Goal: Task Accomplishment & Management: Complete application form

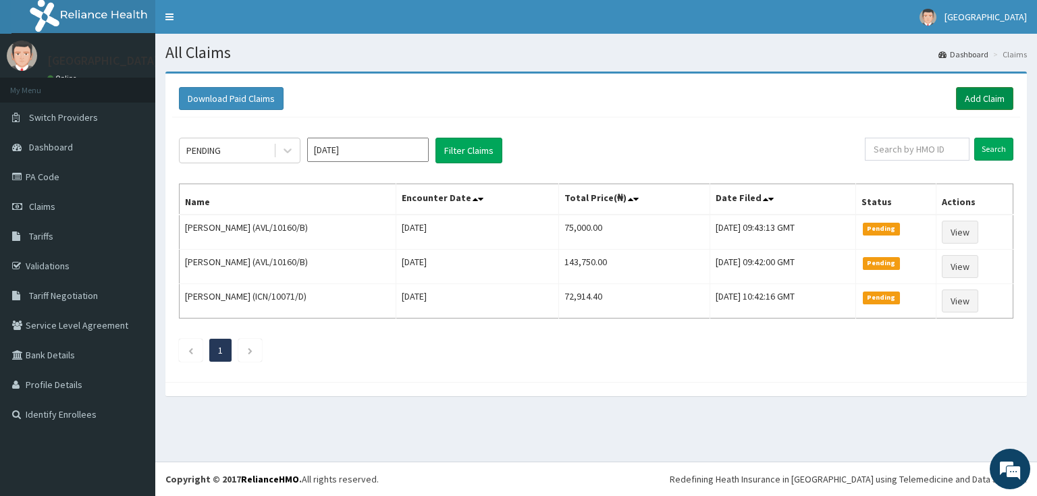
drag, startPoint x: 990, startPoint y: 96, endPoint x: 907, endPoint y: 130, distance: 89.6
click at [990, 96] on link "Add Claim" at bounding box center [984, 98] width 57 height 23
click at [992, 98] on link "Add Claim" at bounding box center [984, 98] width 57 height 23
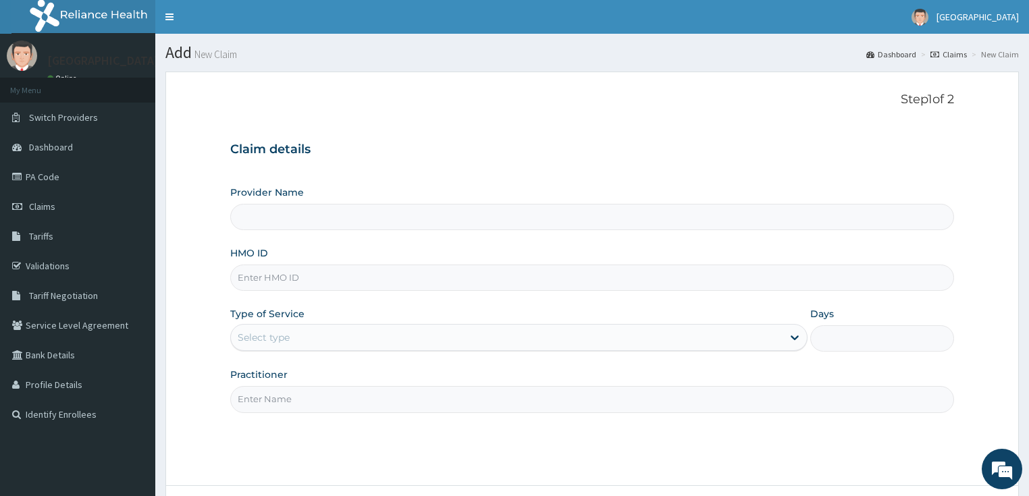
click at [267, 281] on input "HMO ID" at bounding box center [592, 278] width 724 height 26
type input "[GEOGRAPHIC_DATA]"
paste input "KSB/11400/C"
type input "KSB/11400/C"
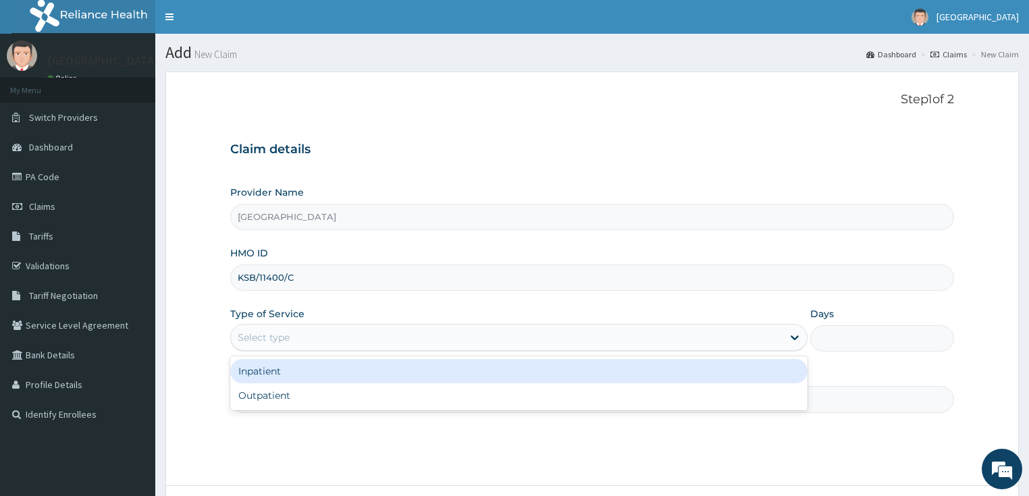
click at [271, 334] on div "Select type" at bounding box center [264, 338] width 52 height 14
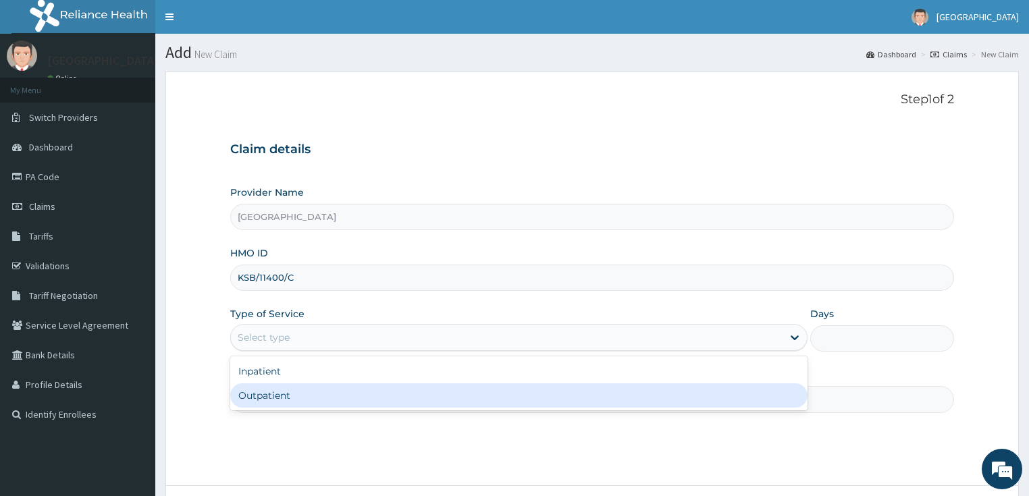
click at [261, 396] on div "Outpatient" at bounding box center [518, 395] width 577 height 24
type input "1"
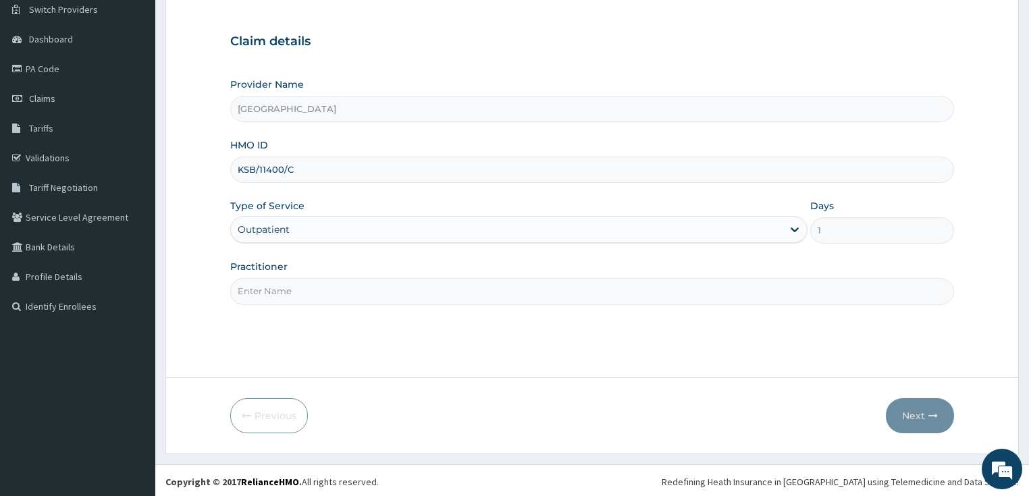
drag, startPoint x: 290, startPoint y: 292, endPoint x: 288, endPoint y: 303, distance: 11.0
click at [290, 292] on input "Practitioner" at bounding box center [592, 291] width 724 height 26
type input "[PERSON_NAME]"
click at [904, 414] on button "Next" at bounding box center [920, 415] width 68 height 35
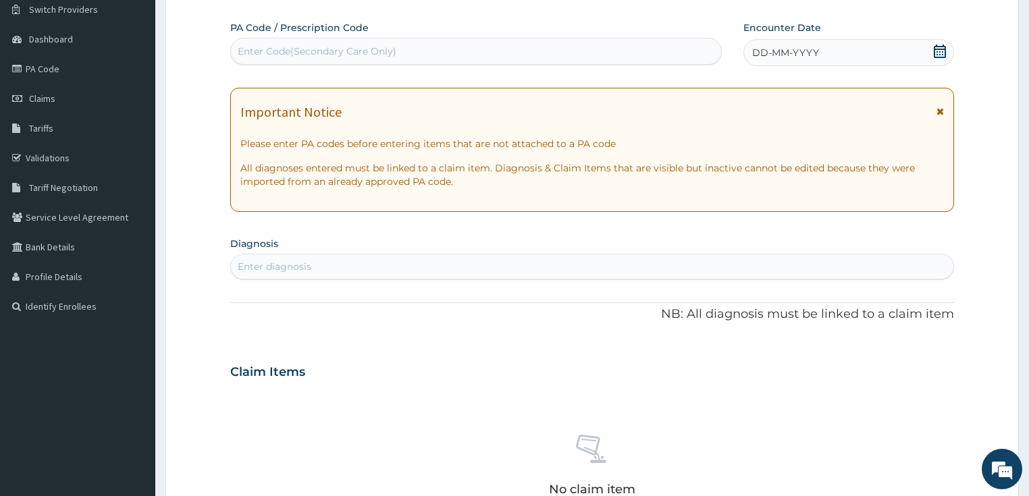
click at [797, 51] on span "DD-MM-YYYY" at bounding box center [785, 53] width 67 height 14
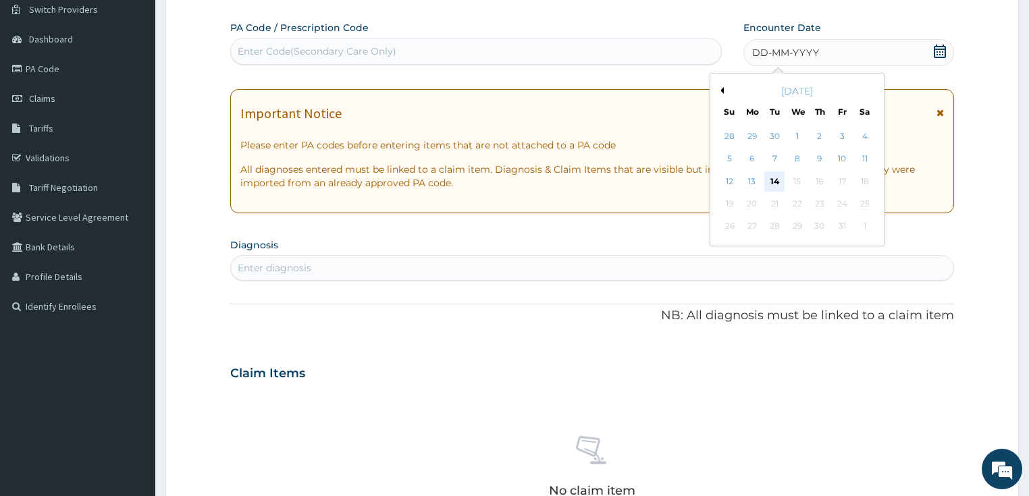
click at [778, 176] on div "14" at bounding box center [774, 181] width 20 height 20
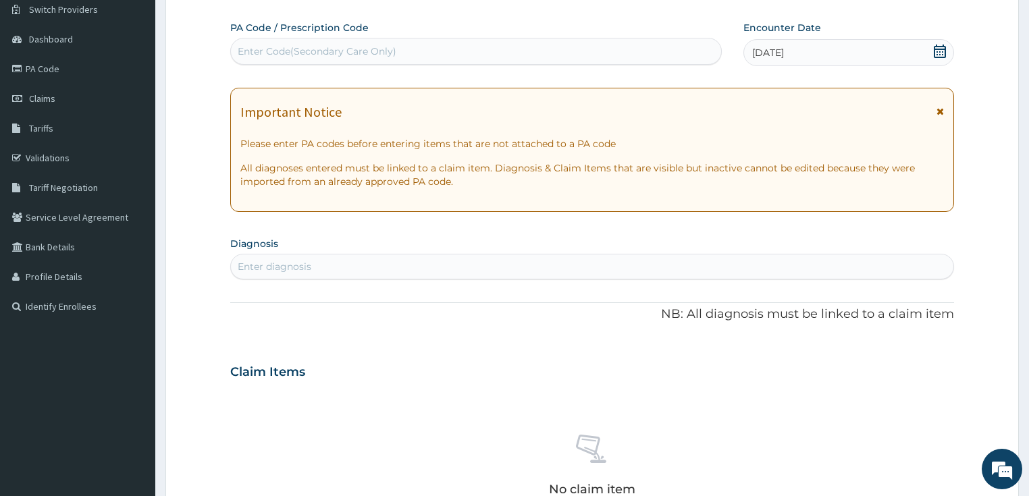
click at [383, 257] on div "Enter diagnosis" at bounding box center [592, 267] width 723 height 22
type input "[MEDICAL_DATA]"
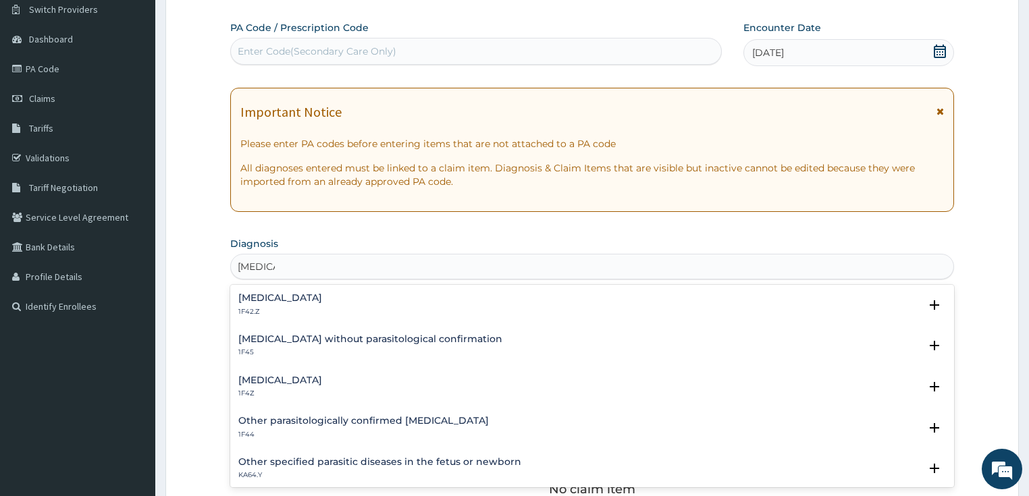
click at [262, 382] on h4 "[MEDICAL_DATA]" at bounding box center [280, 380] width 84 height 10
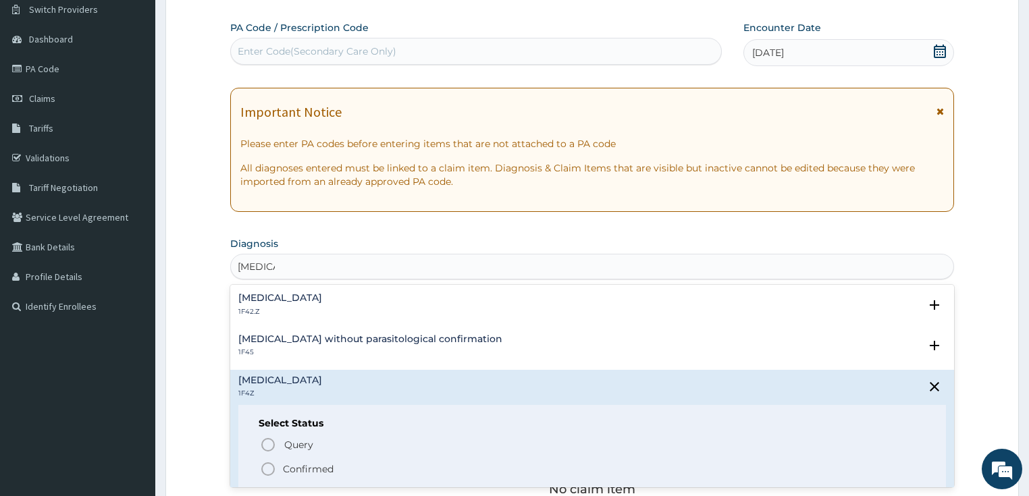
click at [267, 467] on icon "status option filled" at bounding box center [268, 469] width 16 height 16
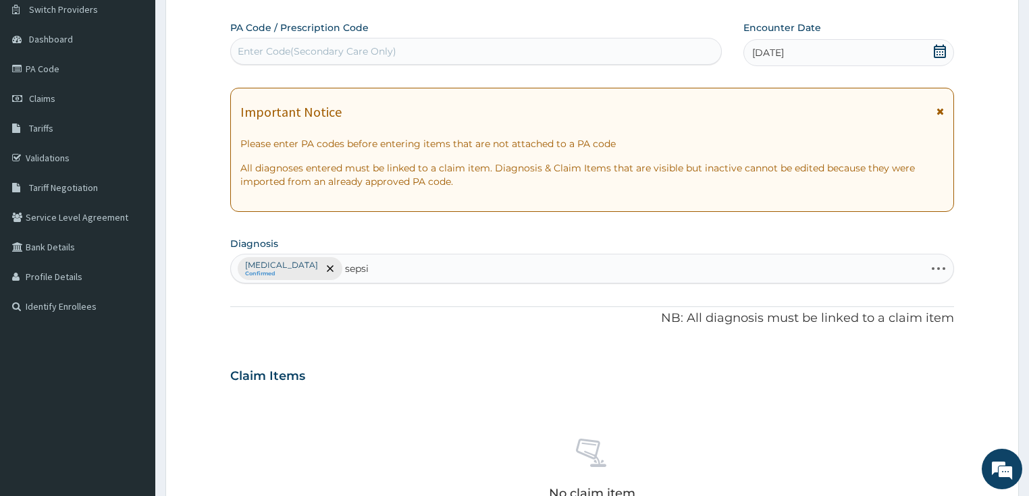
type input "[MEDICAL_DATA]"
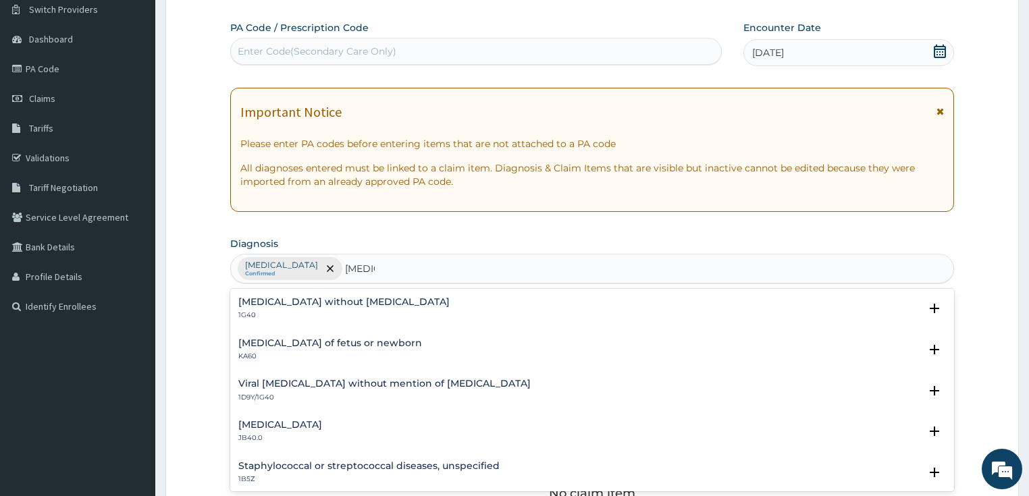
click at [257, 302] on h4 "[MEDICAL_DATA] without [MEDICAL_DATA]" at bounding box center [343, 302] width 211 height 10
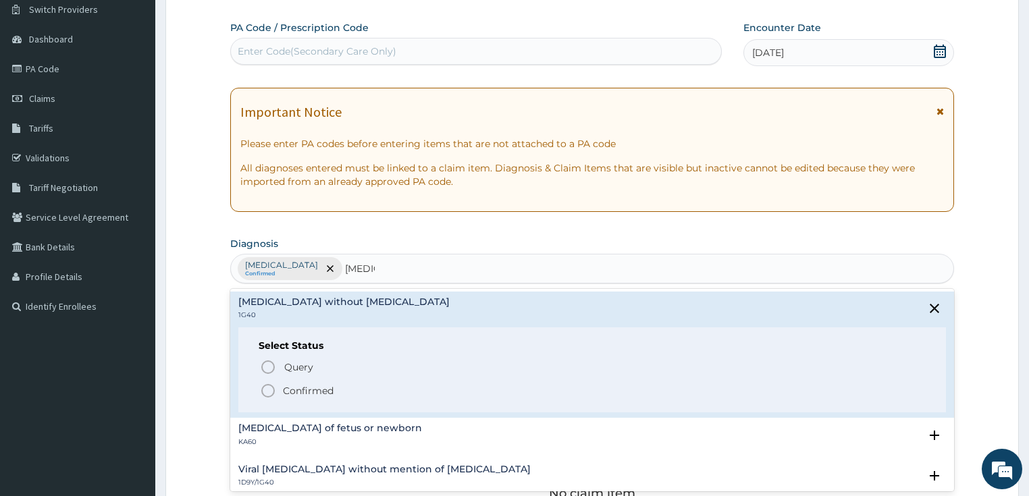
click at [267, 386] on icon "status option filled" at bounding box center [268, 391] width 16 height 16
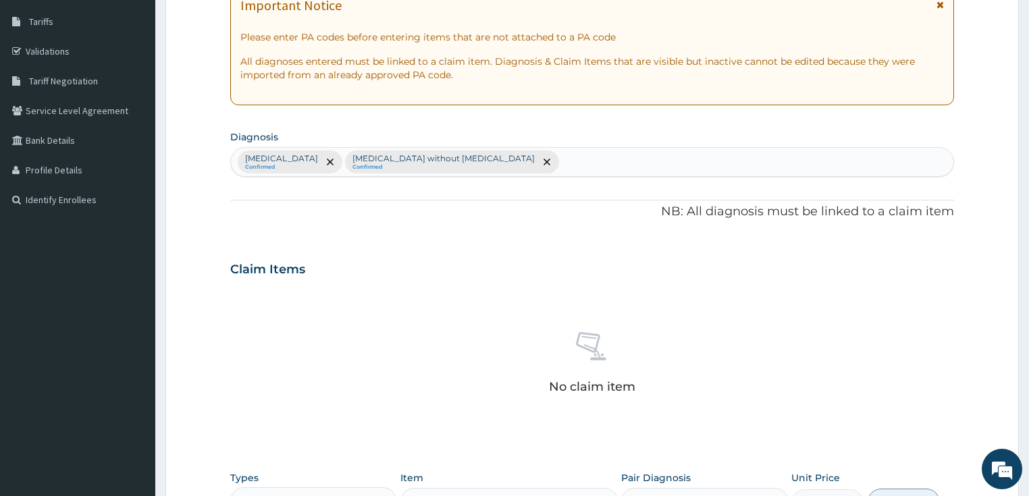
scroll to position [216, 0]
type input "[MEDICAL_DATA]"
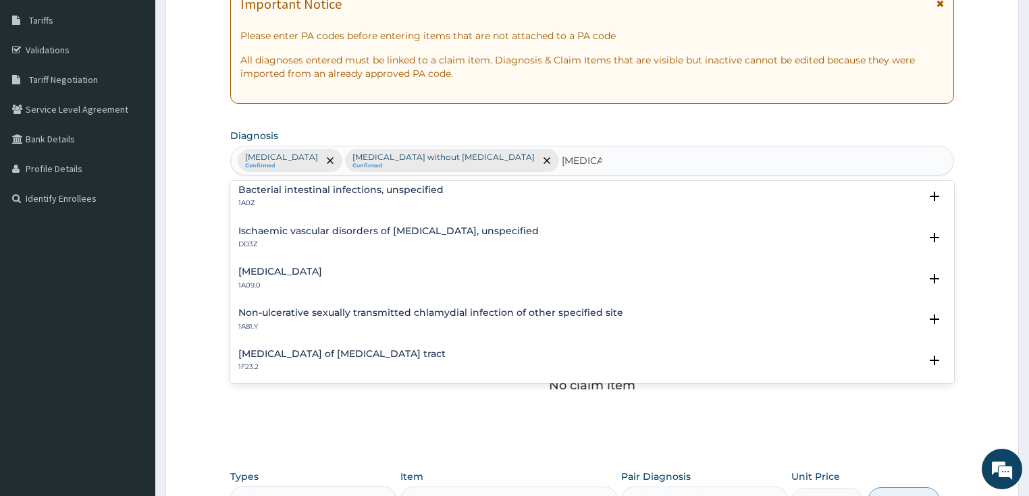
scroll to position [162, 0]
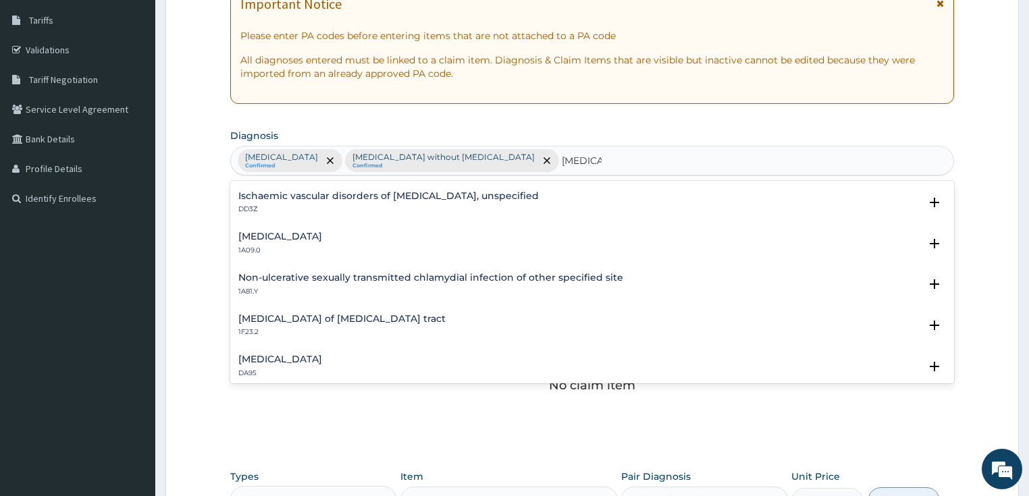
click at [266, 240] on h4 "[MEDICAL_DATA]" at bounding box center [280, 237] width 84 height 10
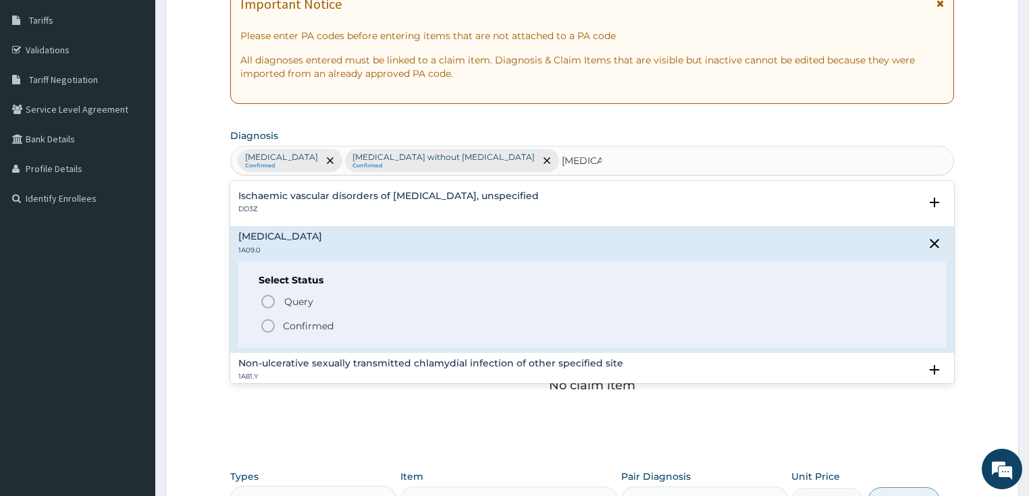
click at [264, 321] on circle "status option filled" at bounding box center [268, 326] width 12 height 12
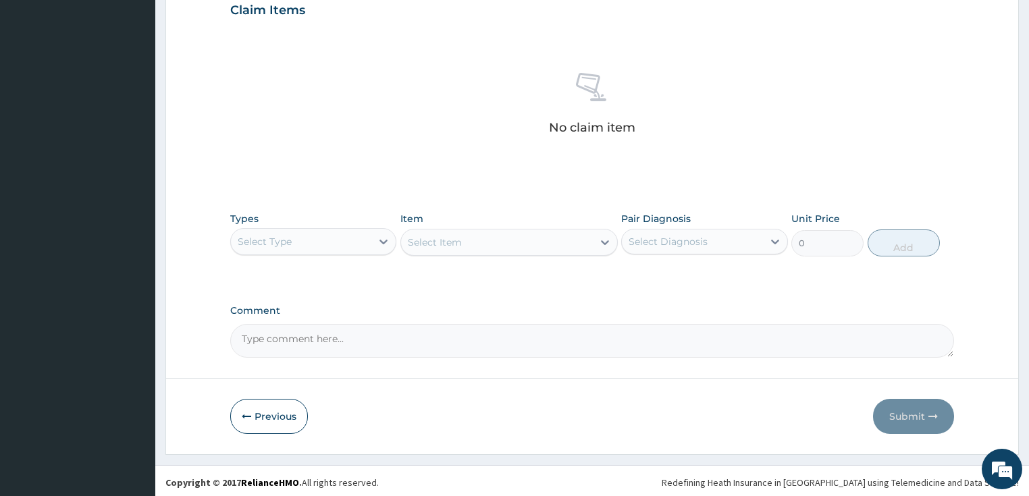
scroll to position [475, 0]
click at [308, 238] on div "Select Type" at bounding box center [301, 241] width 141 height 22
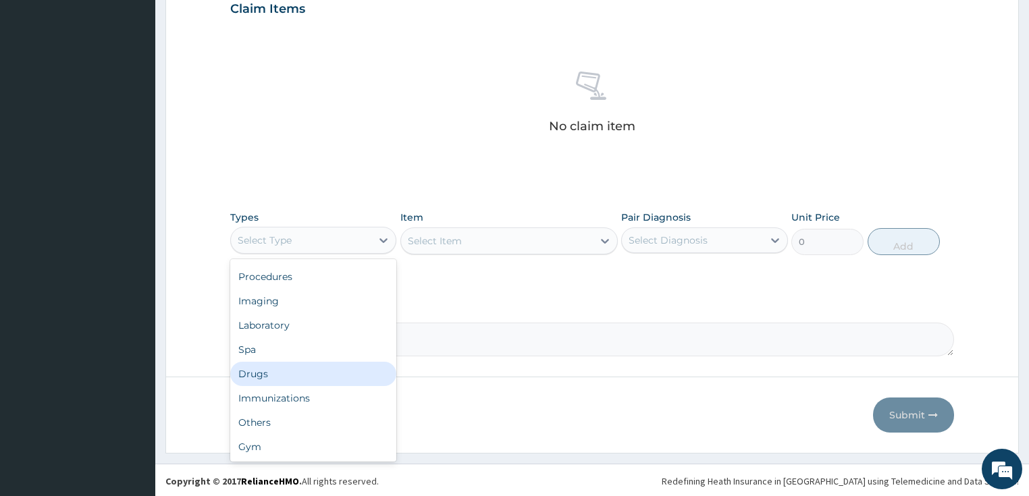
scroll to position [0, 0]
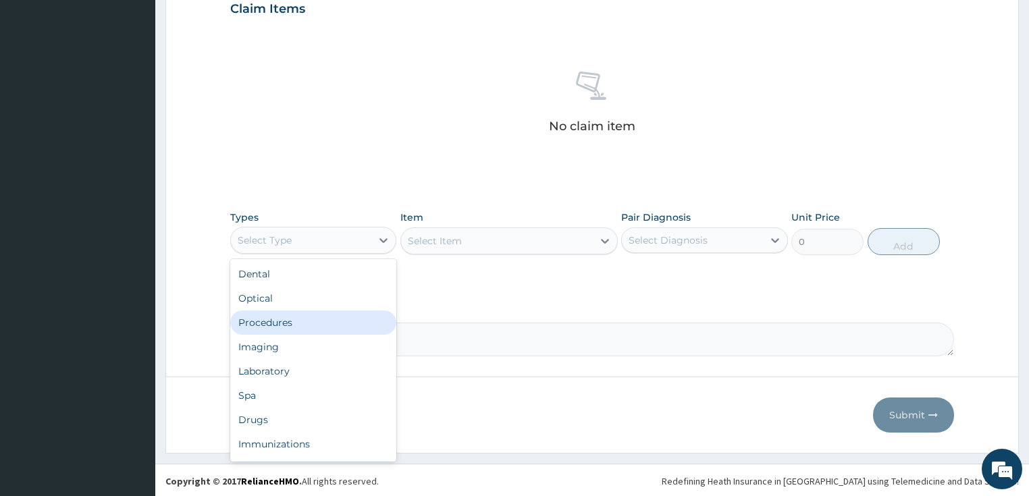
click at [287, 323] on div "Procedures" at bounding box center [313, 323] width 167 height 24
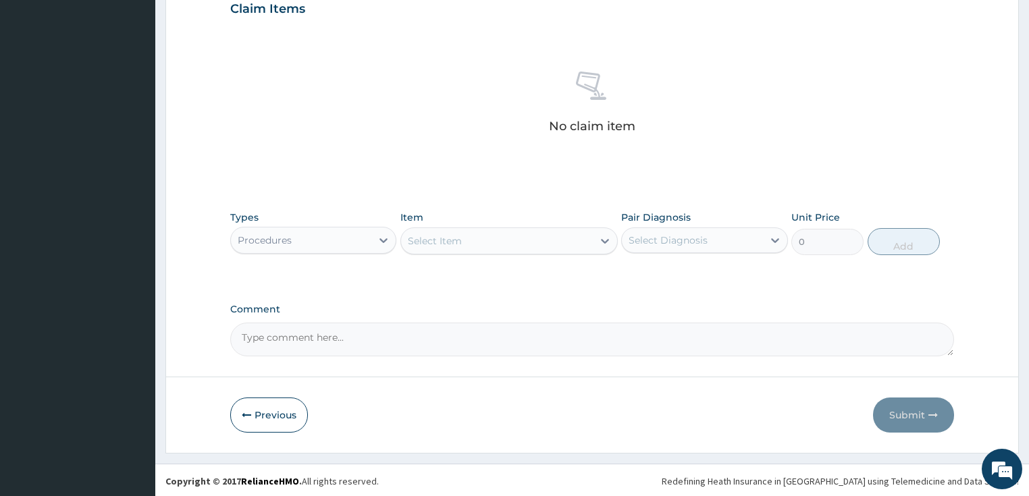
click at [462, 240] on div "Select Item" at bounding box center [497, 241] width 192 height 22
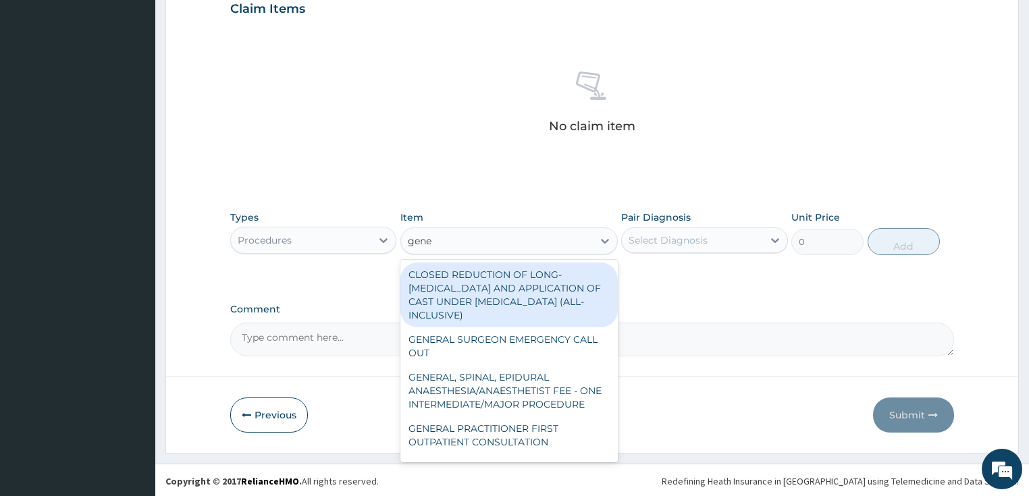
type input "gener"
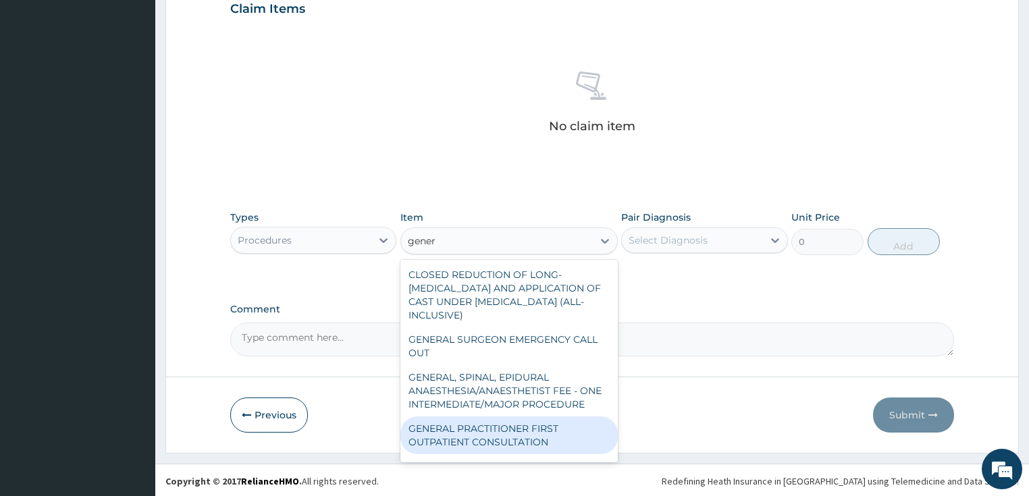
click at [448, 441] on div "GENERAL PRACTITIONER FIRST OUTPATIENT CONSULTATION" at bounding box center [508, 436] width 217 height 38
type input "3750"
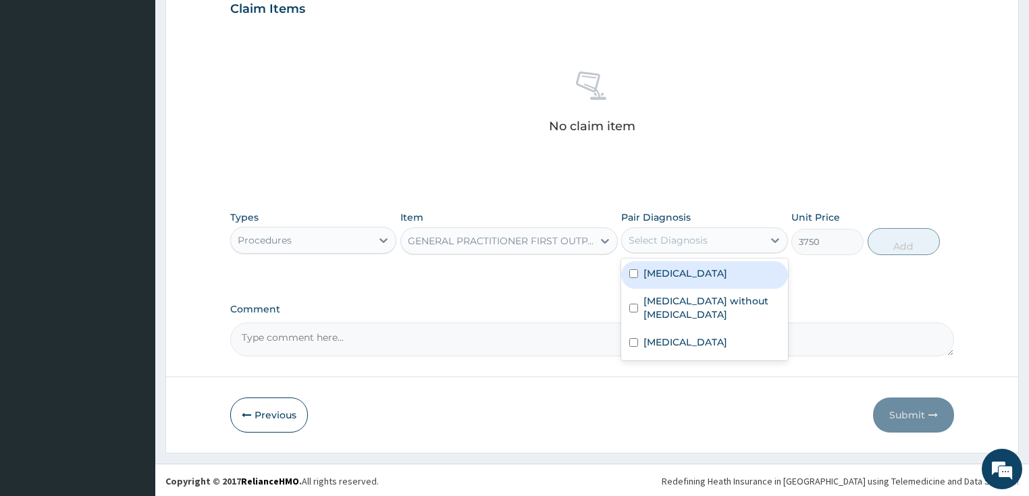
click at [667, 244] on div "Select Diagnosis" at bounding box center [667, 241] width 79 height 14
click at [662, 274] on label "[MEDICAL_DATA]" at bounding box center [685, 274] width 84 height 14
checkbox input "true"
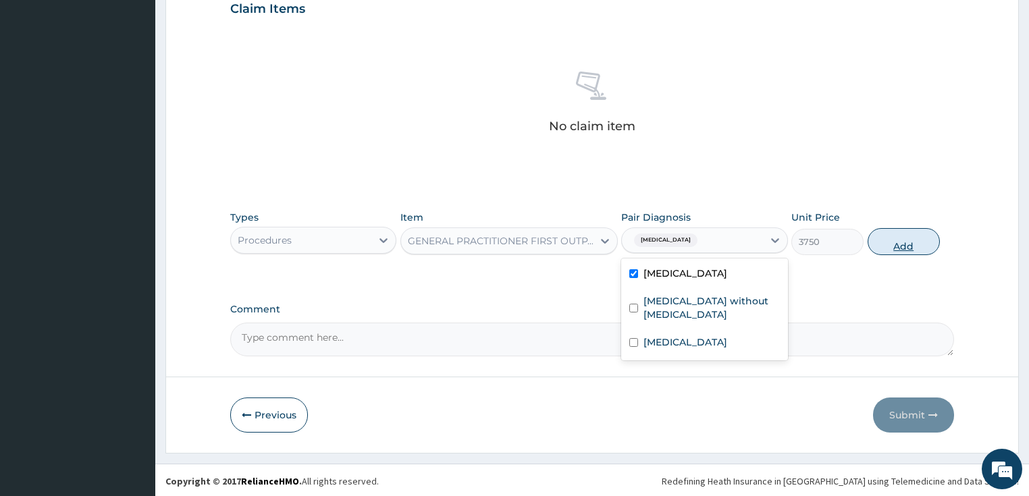
click at [894, 241] on button "Add" at bounding box center [903, 241] width 72 height 27
type input "0"
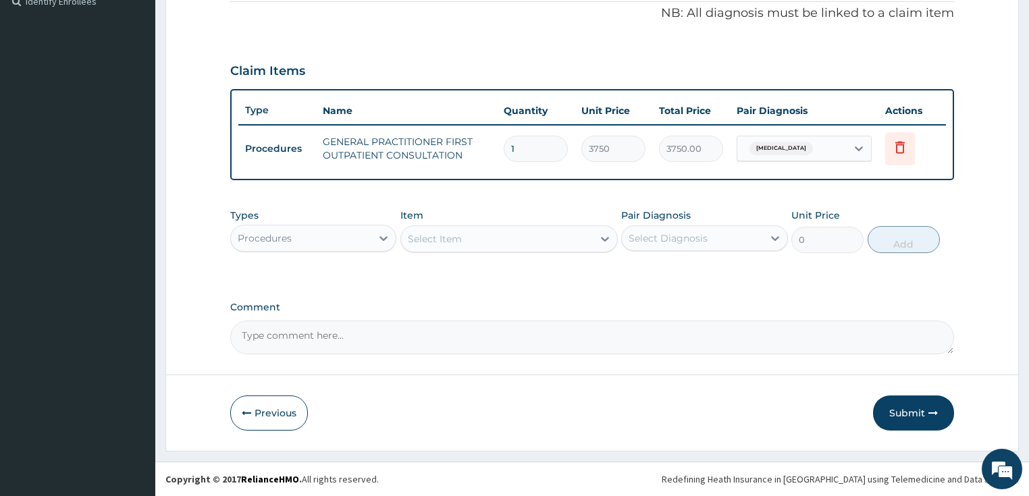
scroll to position [410, 0]
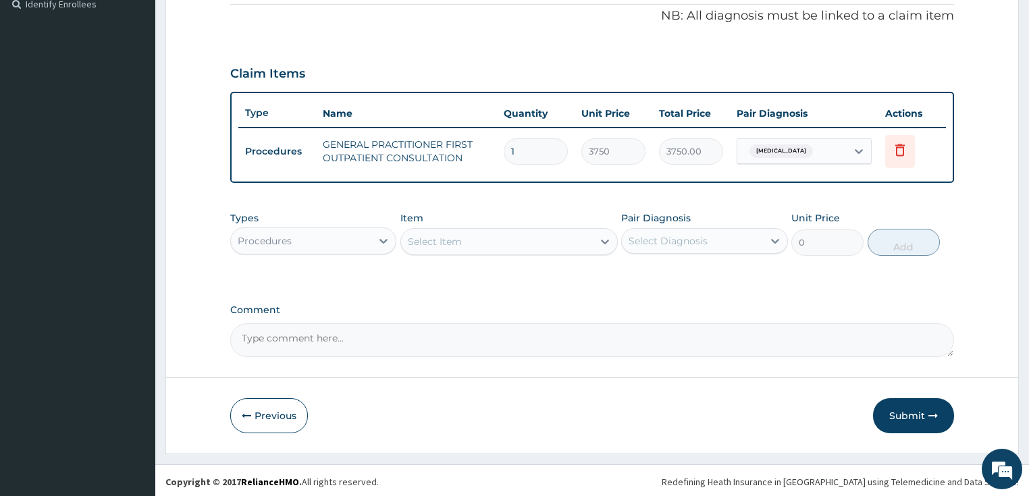
click at [343, 235] on div "Procedures" at bounding box center [301, 241] width 141 height 22
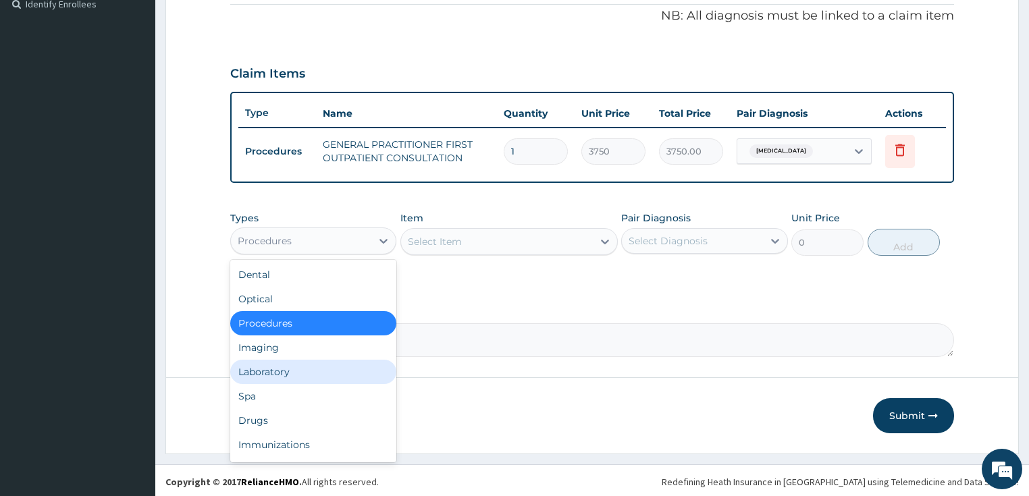
click at [284, 366] on div "Laboratory" at bounding box center [313, 372] width 167 height 24
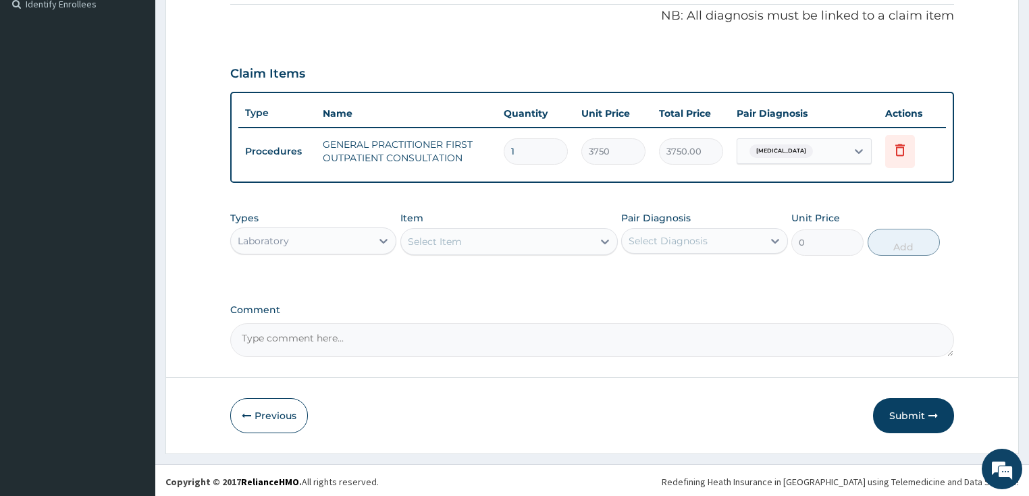
click at [498, 238] on div "Select Item" at bounding box center [497, 242] width 192 height 22
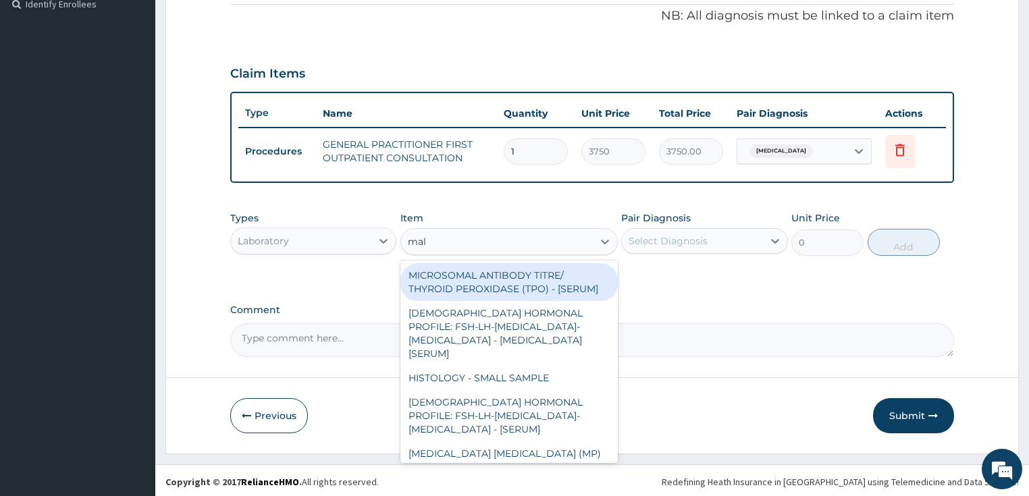
type input "mala"
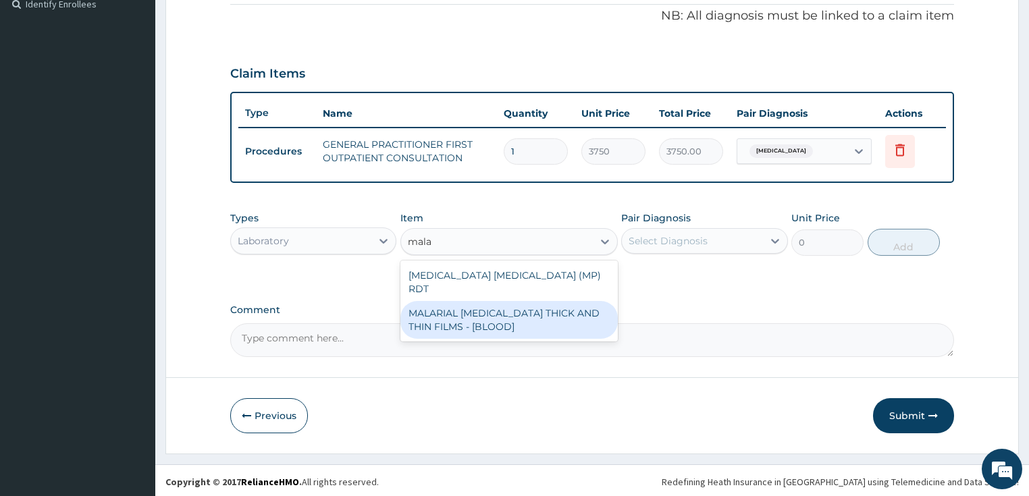
click at [480, 308] on div "MALARIAL [MEDICAL_DATA] THICK AND THIN FILMS - [BLOOD]" at bounding box center [508, 320] width 217 height 38
type input "2187.5"
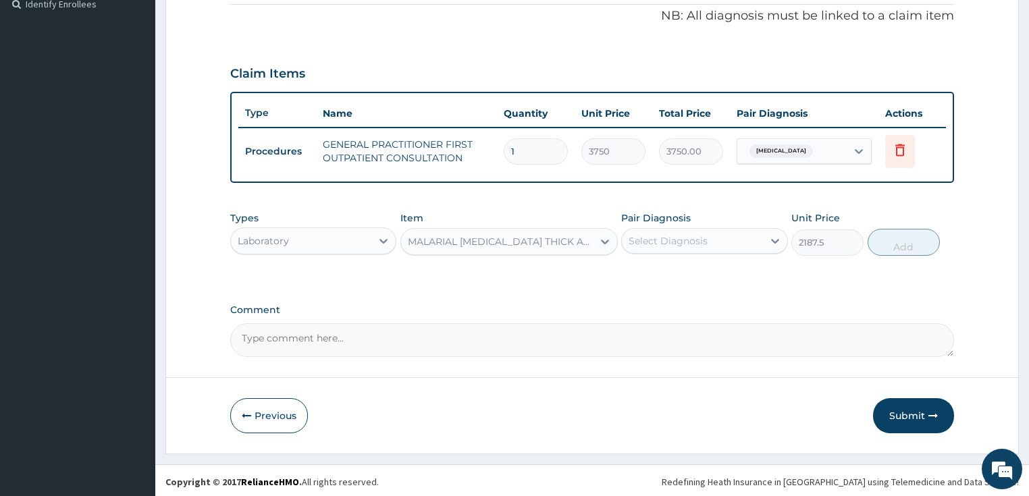
click at [699, 235] on div "Select Diagnosis" at bounding box center [667, 241] width 79 height 14
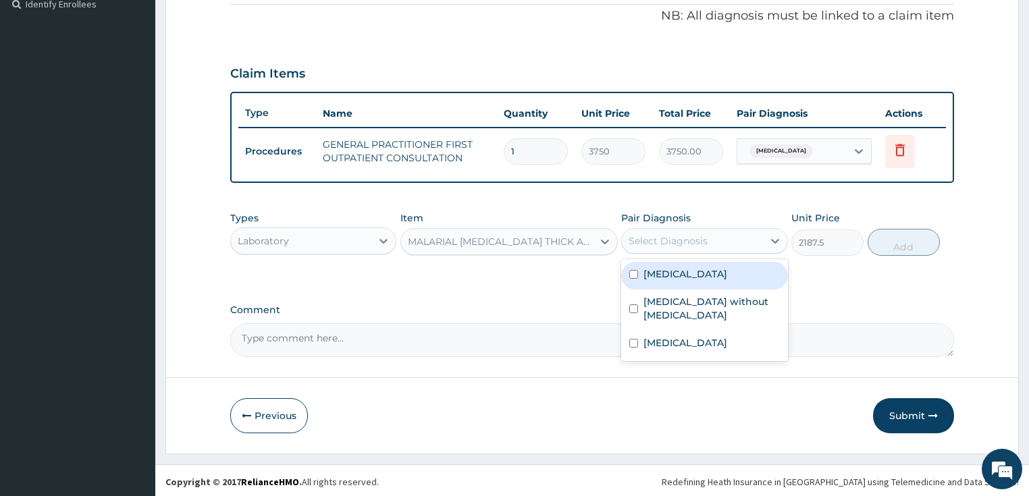
click at [683, 278] on label "[MEDICAL_DATA]" at bounding box center [685, 274] width 84 height 14
checkbox input "true"
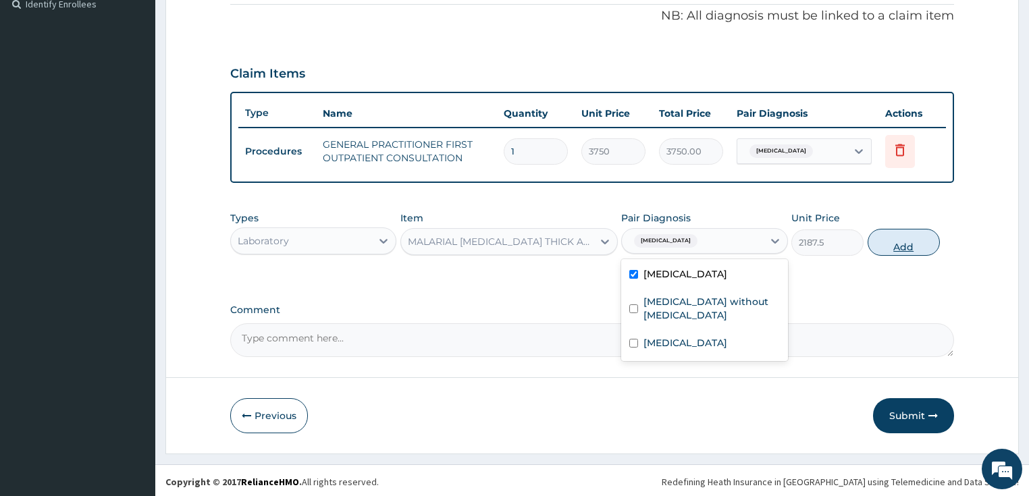
click at [896, 244] on button "Add" at bounding box center [903, 242] width 72 height 27
type input "0"
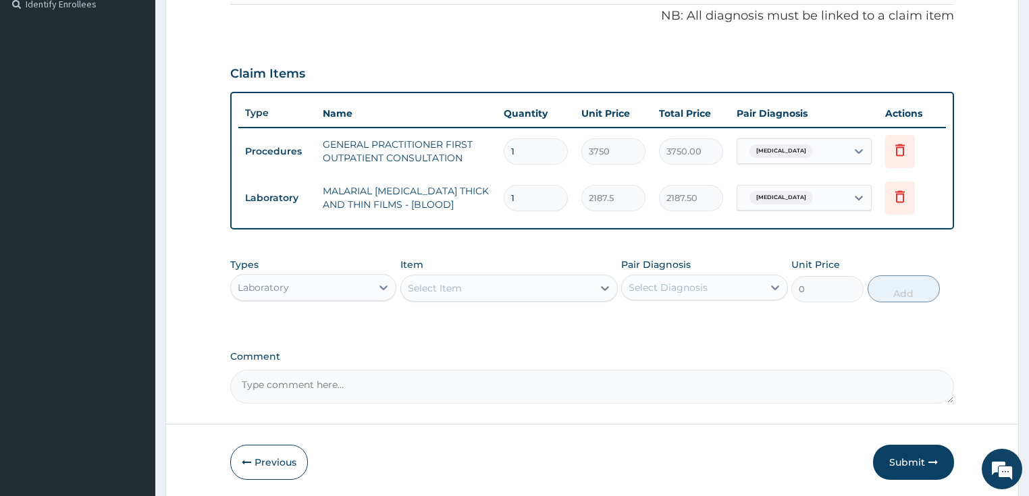
click at [481, 290] on div "Select Item" at bounding box center [497, 288] width 192 height 22
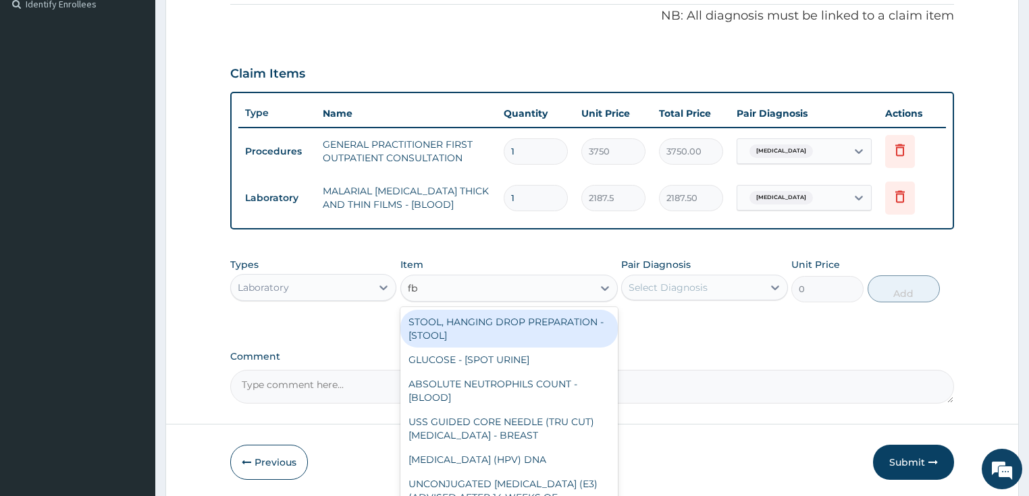
type input "fbc"
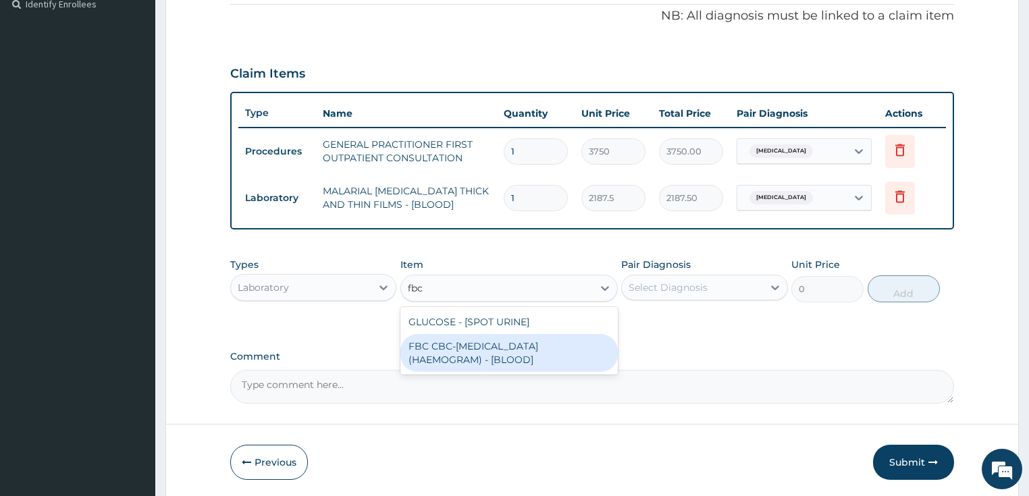
drag, startPoint x: 473, startPoint y: 358, endPoint x: 487, endPoint y: 348, distance: 17.4
click at [475, 356] on div "FBC CBC-[MEDICAL_DATA] (HAEMOGRAM) - [BLOOD]" at bounding box center [508, 353] width 217 height 38
type input "5000"
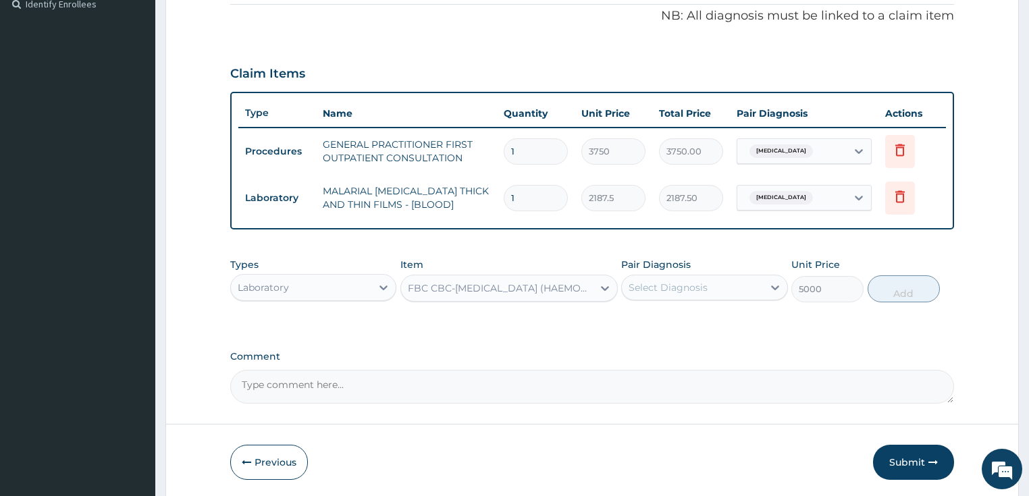
click at [657, 289] on div "Select Diagnosis" at bounding box center [667, 288] width 79 height 14
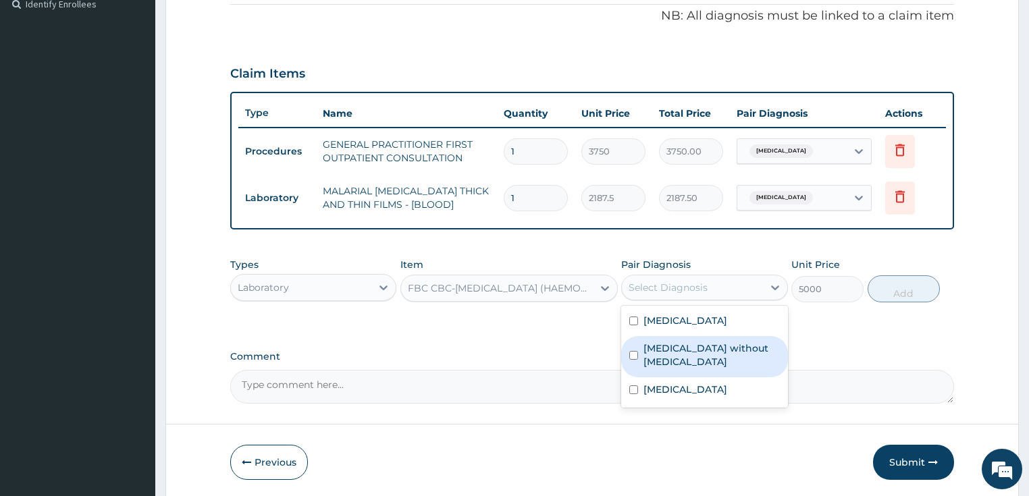
click at [660, 348] on label "[MEDICAL_DATA] without [MEDICAL_DATA]" at bounding box center [711, 355] width 136 height 27
checkbox input "true"
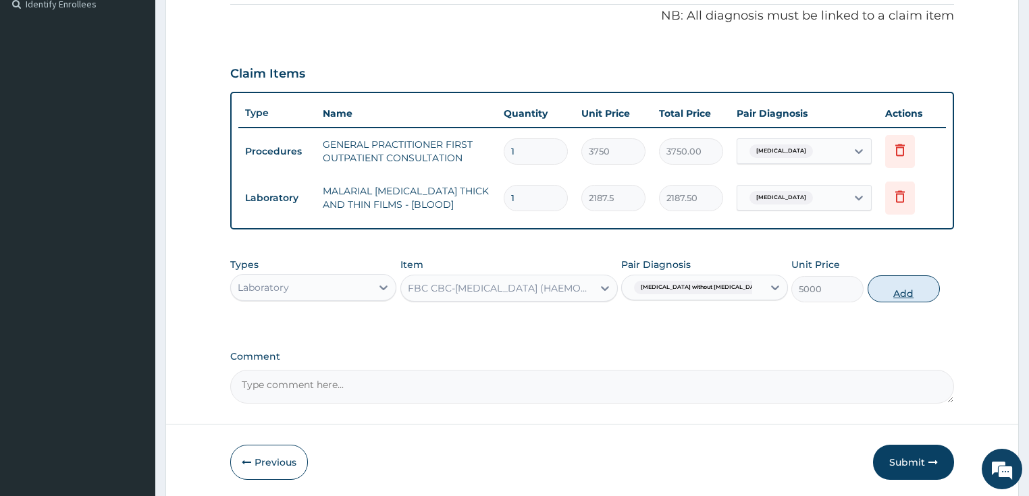
click at [912, 289] on button "Add" at bounding box center [903, 288] width 72 height 27
type input "0"
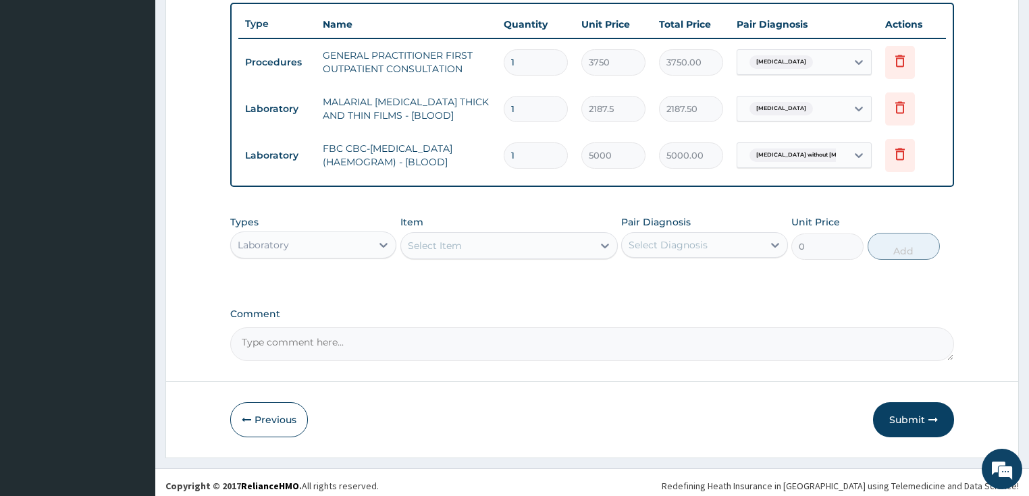
scroll to position [504, 0]
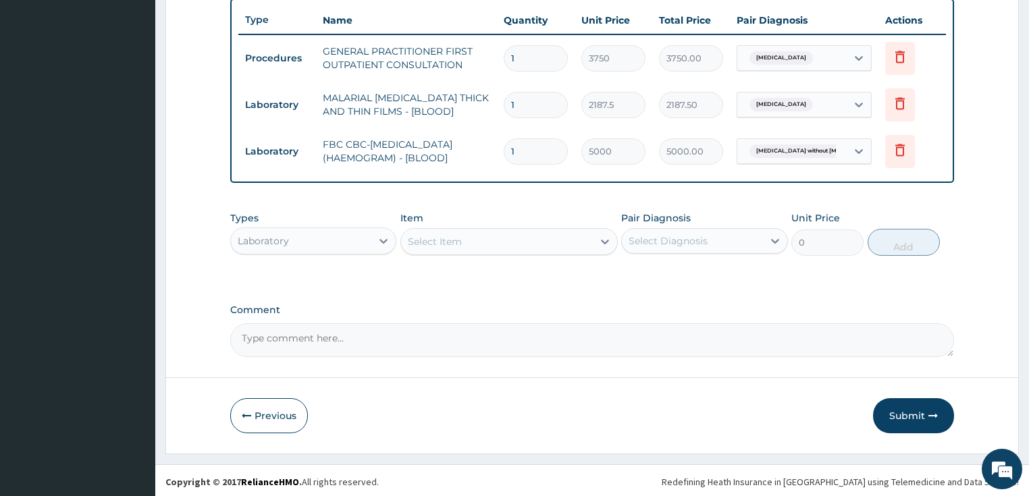
click at [338, 238] on div "Laboratory" at bounding box center [301, 241] width 141 height 22
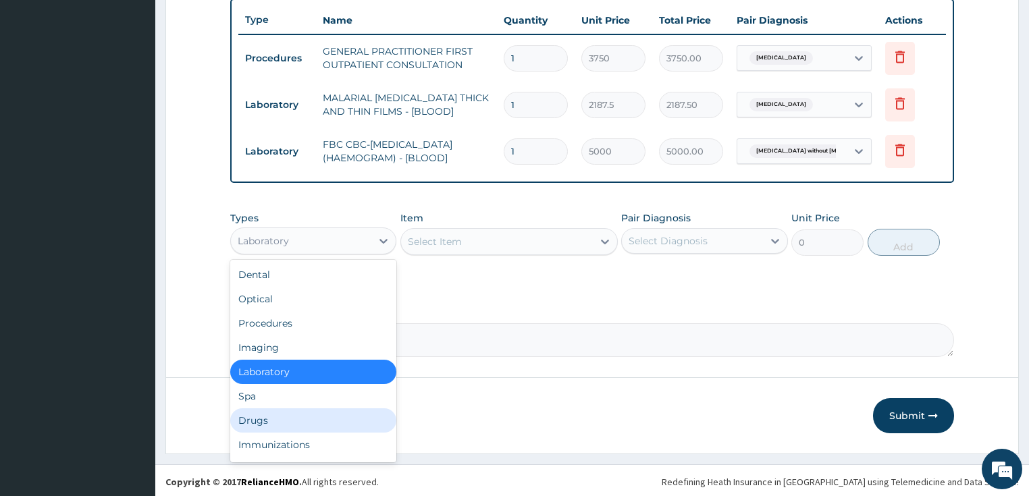
click at [278, 413] on div "Drugs" at bounding box center [313, 420] width 167 height 24
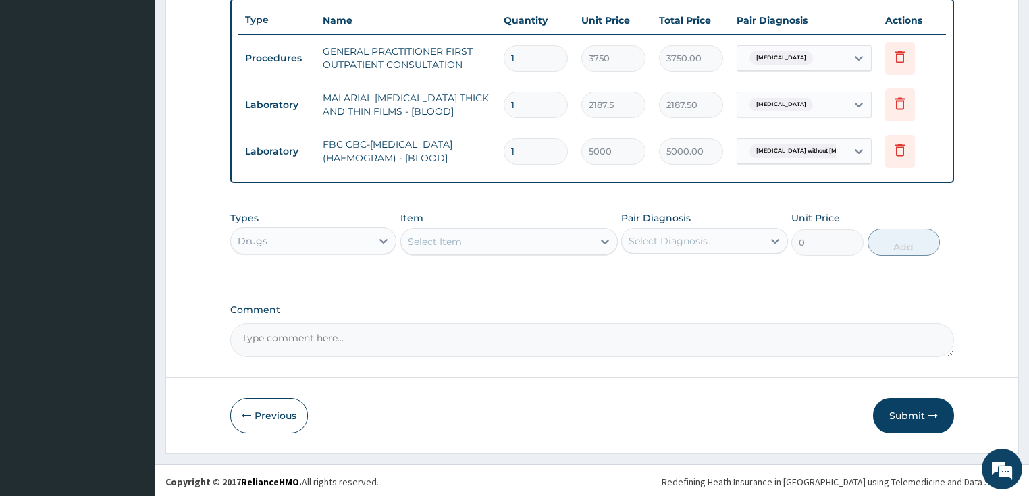
click at [464, 240] on div "Select Item" at bounding box center [497, 242] width 192 height 22
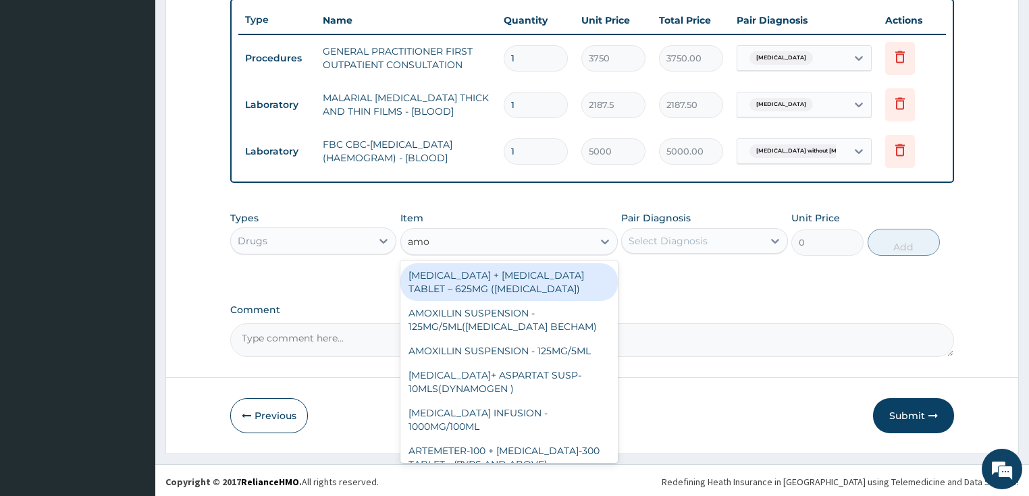
type input "amox"
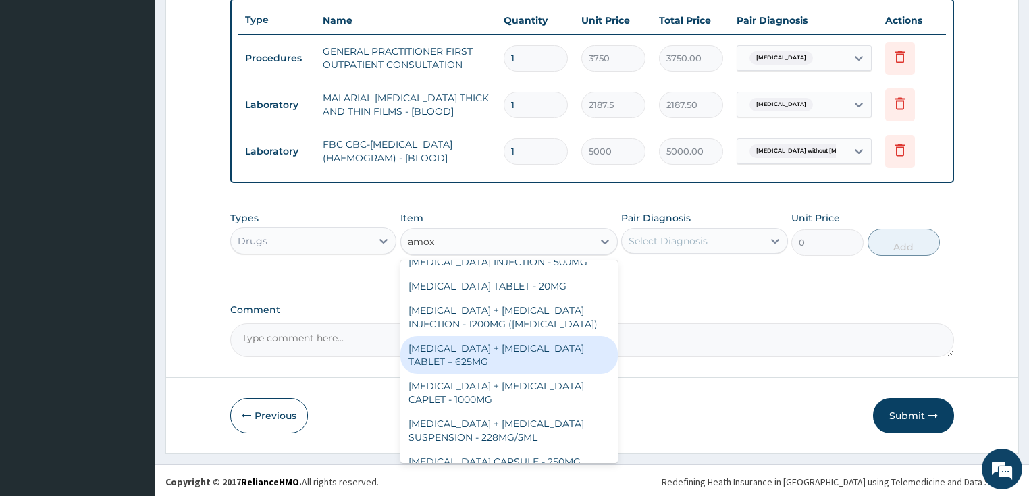
scroll to position [162, 0]
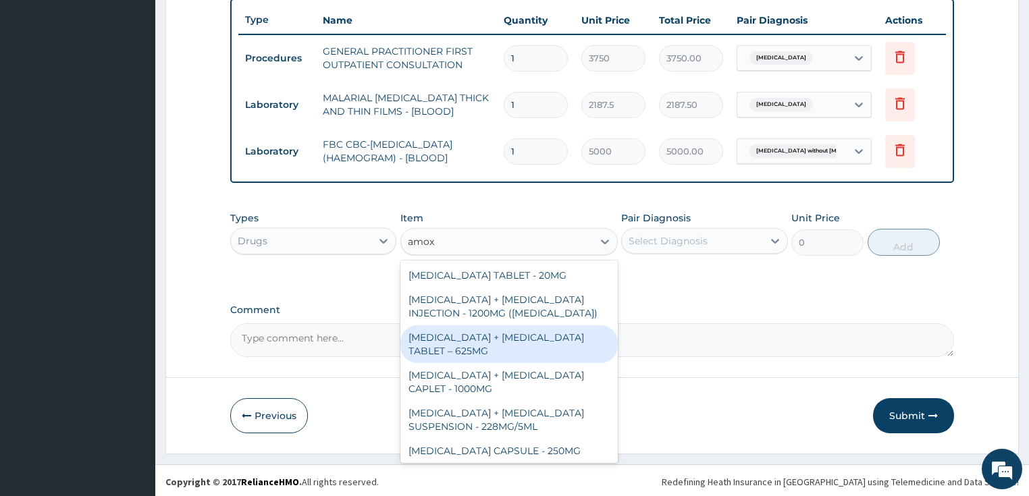
click at [500, 331] on div "[MEDICAL_DATA] + [MEDICAL_DATA] TABLET – 625MG" at bounding box center [508, 344] width 217 height 38
type input "420"
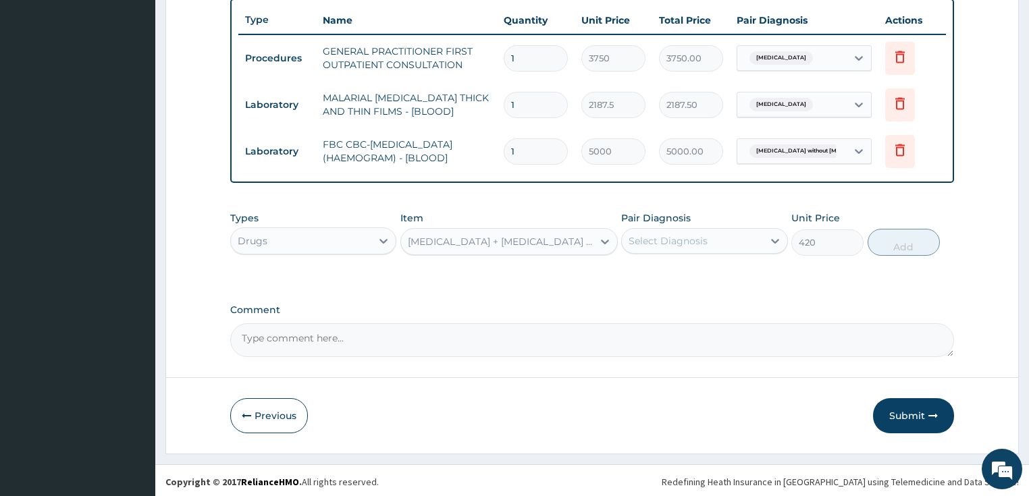
click at [653, 240] on div "Select Diagnosis" at bounding box center [667, 241] width 79 height 14
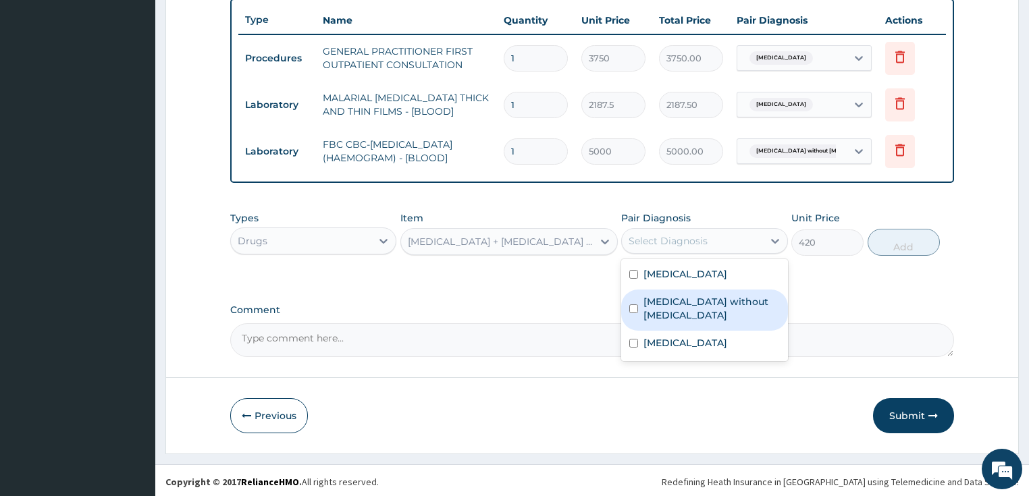
click at [659, 298] on label "[MEDICAL_DATA] without [MEDICAL_DATA]" at bounding box center [711, 308] width 136 height 27
checkbox input "true"
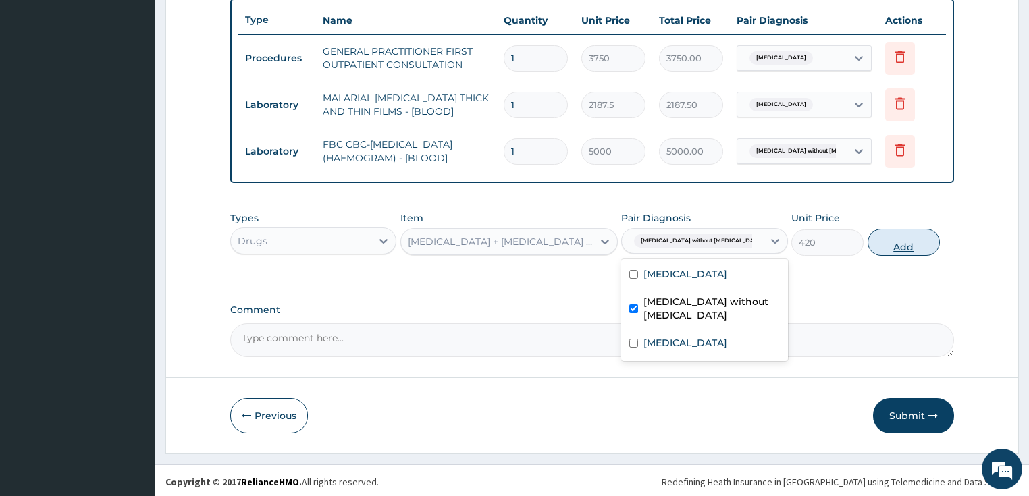
click at [907, 242] on button "Add" at bounding box center [903, 242] width 72 height 27
type input "0"
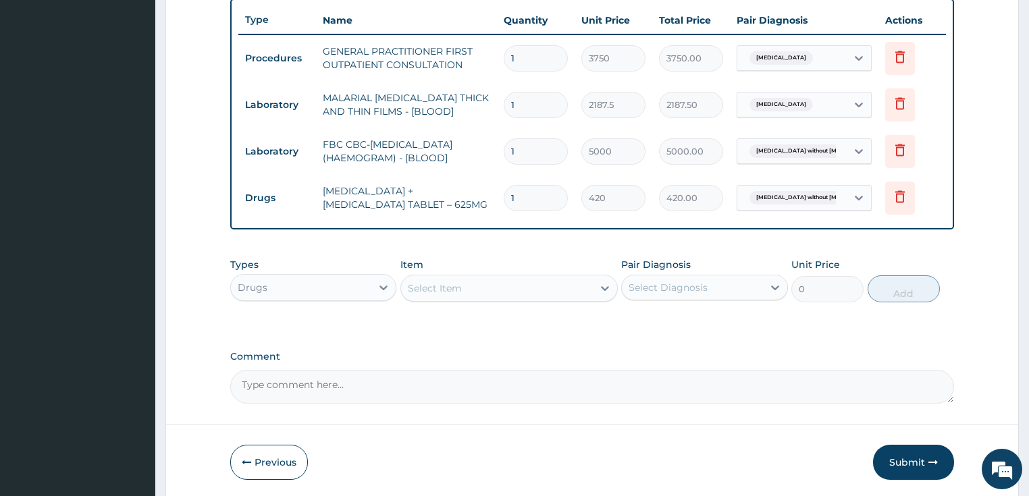
click at [502, 289] on div "Select Item" at bounding box center [497, 288] width 192 height 22
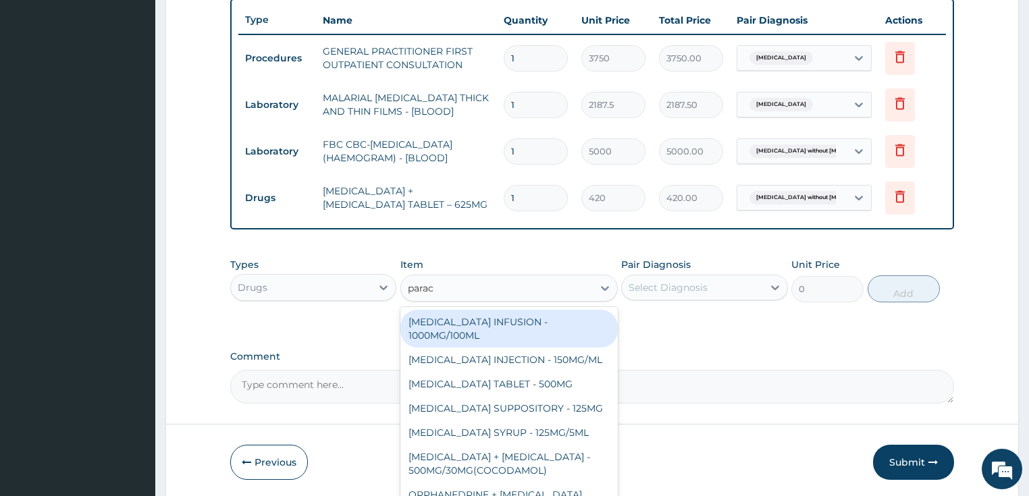
type input "parace"
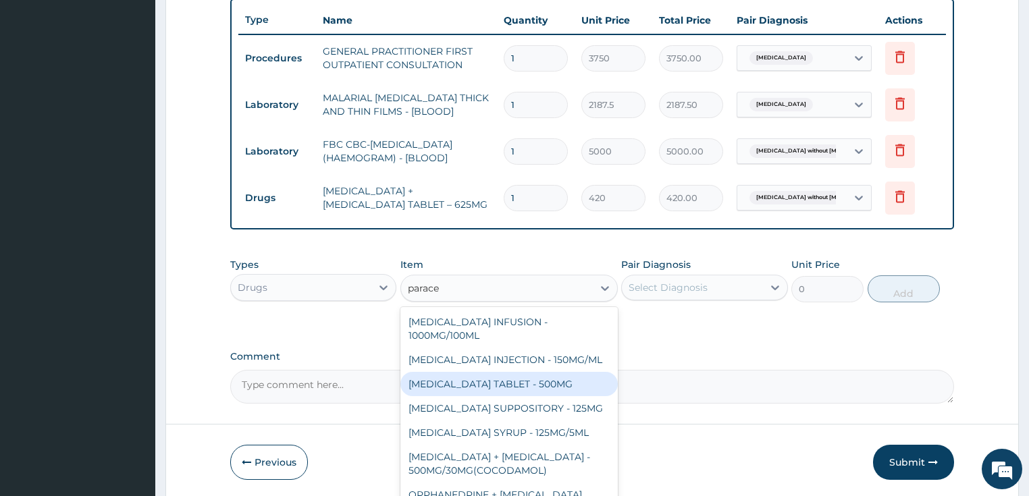
click at [498, 382] on div "[MEDICAL_DATA] TABLET - 500MG" at bounding box center [508, 384] width 217 height 24
type input "33.599999999999994"
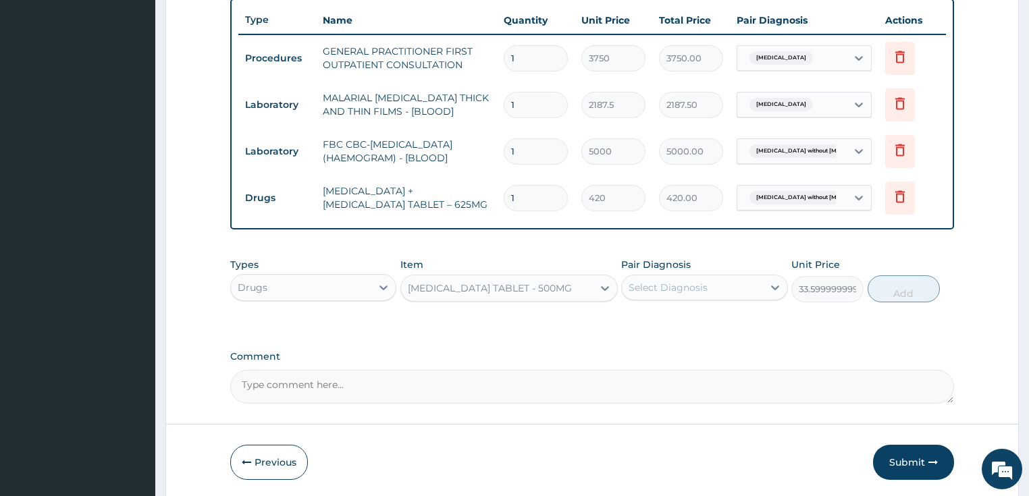
click at [638, 286] on div "Select Diagnosis" at bounding box center [667, 288] width 79 height 14
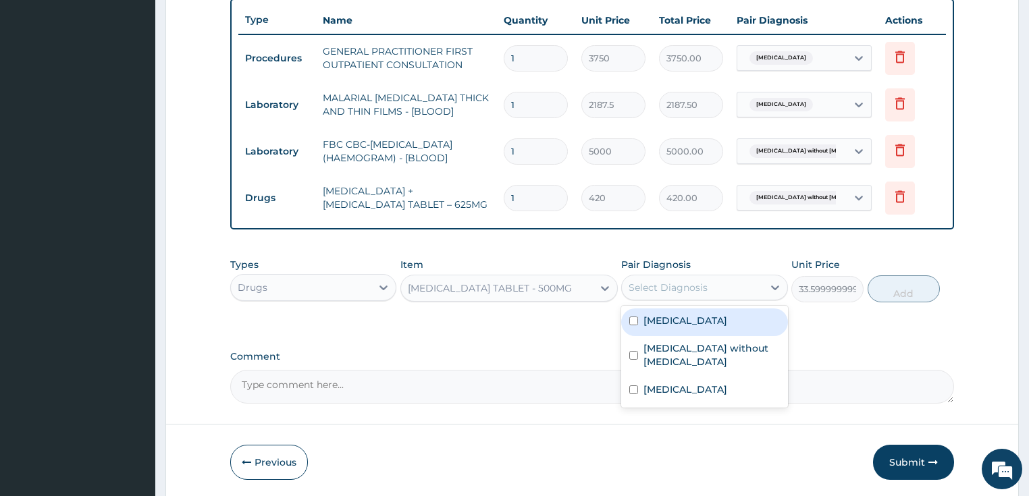
click at [666, 324] on div "[MEDICAL_DATA]" at bounding box center [704, 322] width 167 height 28
checkbox input "true"
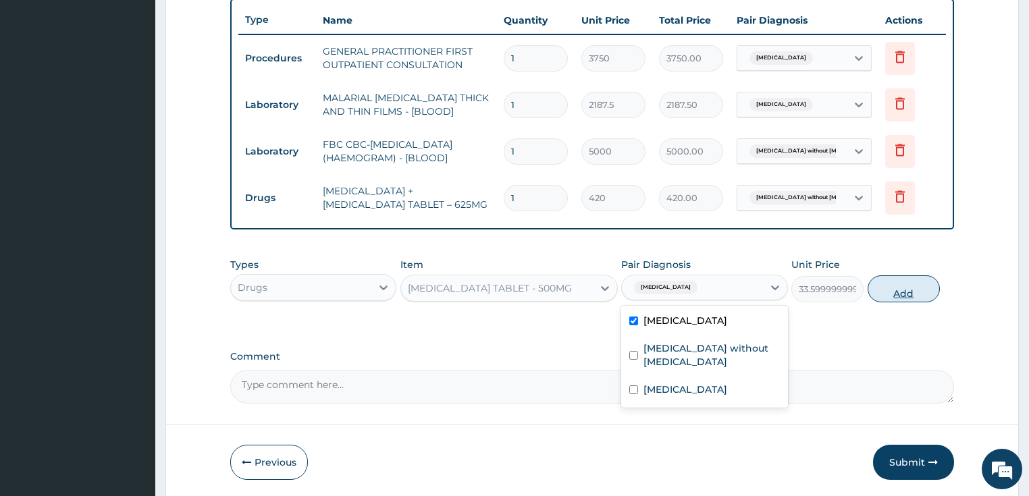
click at [905, 292] on button "Add" at bounding box center [903, 288] width 72 height 27
type input "0"
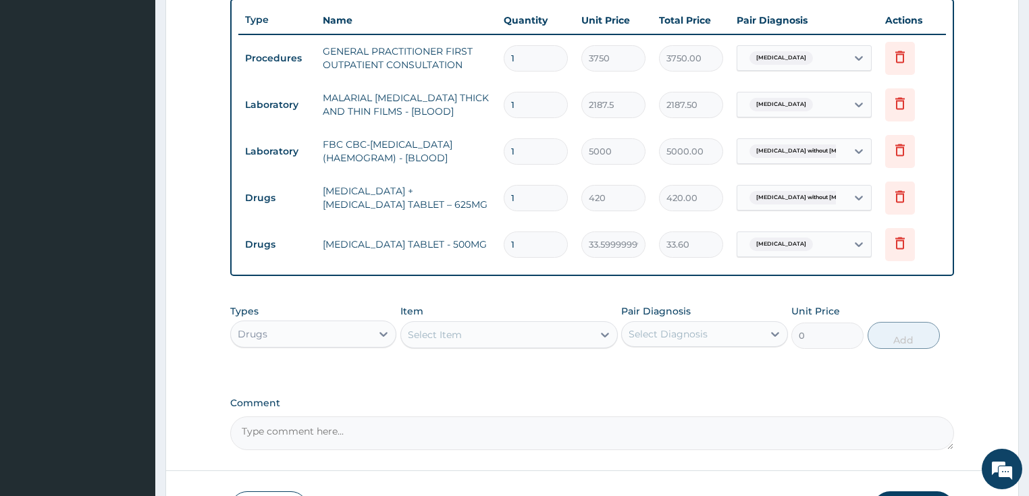
click at [522, 332] on div "Select Item" at bounding box center [497, 335] width 192 height 22
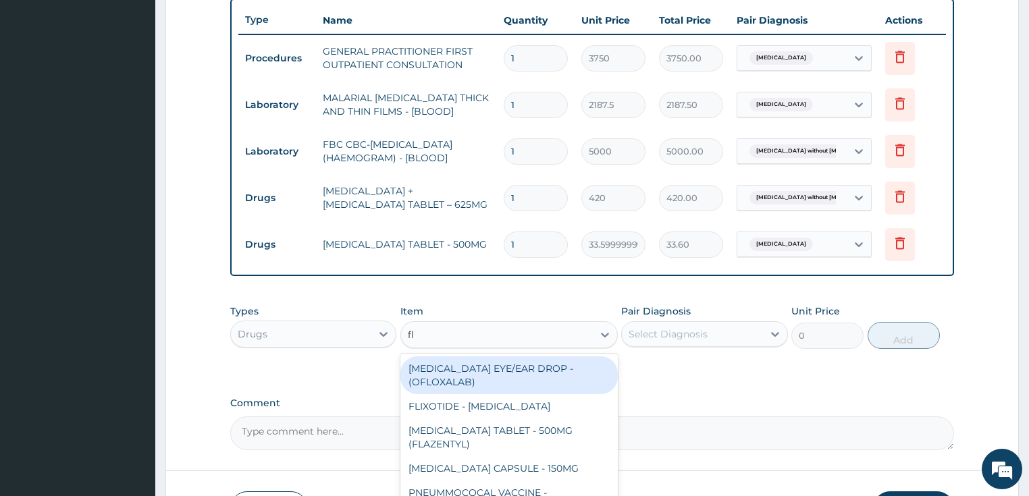
type input "f"
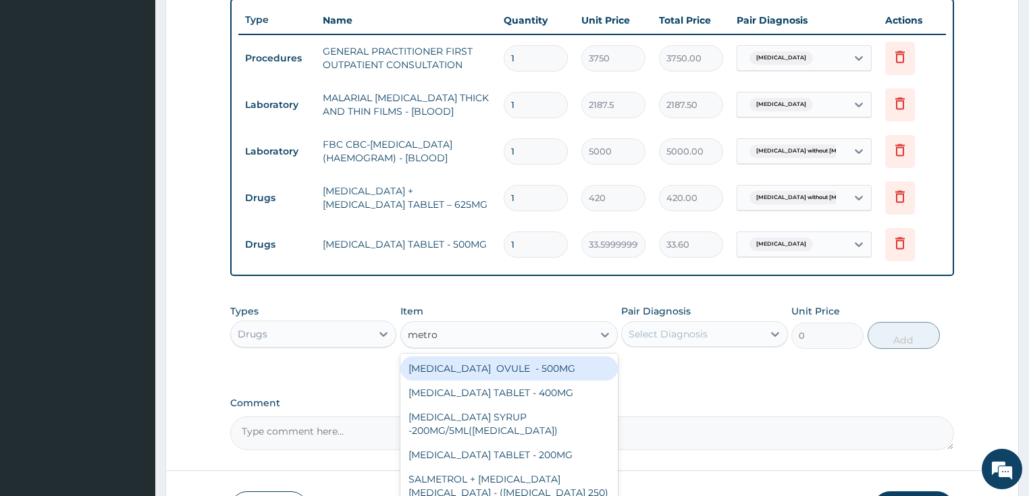
type input "metron"
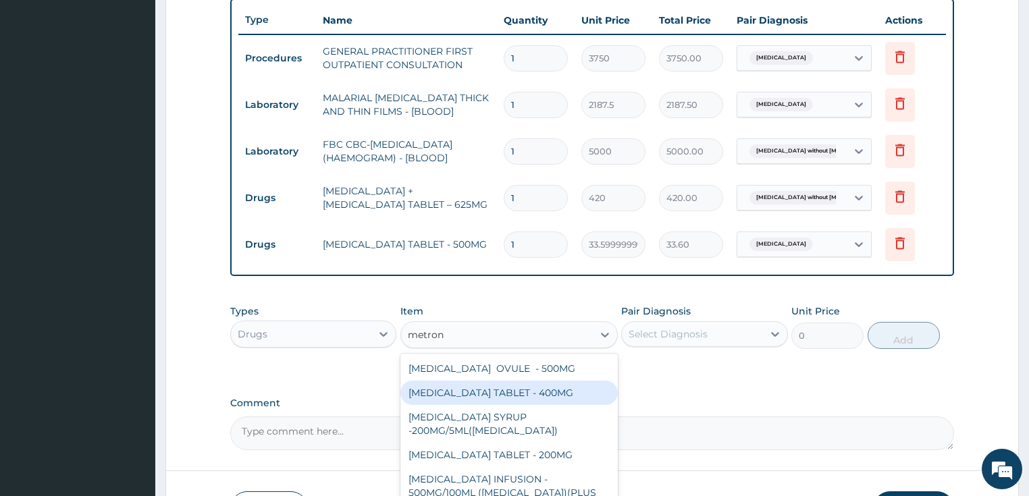
click at [529, 389] on div "[MEDICAL_DATA] TABLET - 400MG" at bounding box center [508, 393] width 217 height 24
type input "84"
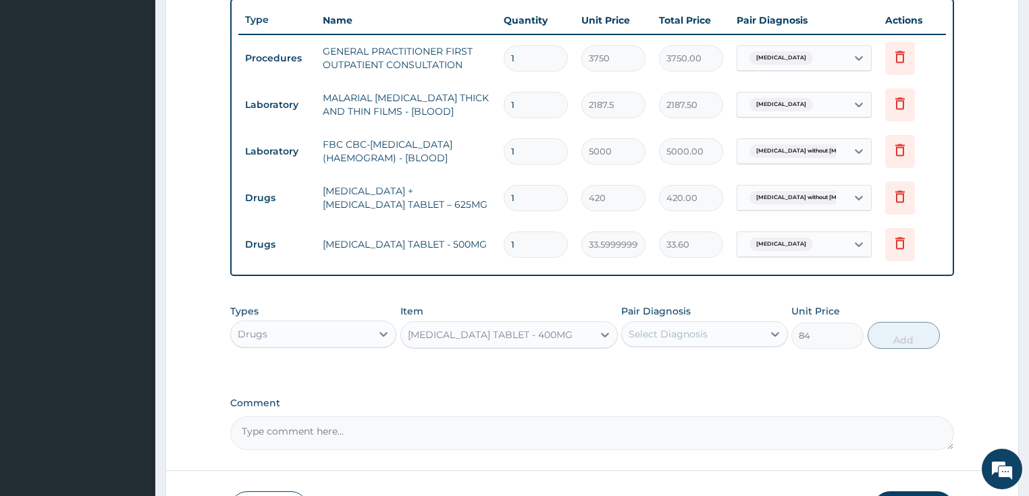
click at [676, 338] on div "Select Diagnosis" at bounding box center [667, 334] width 79 height 14
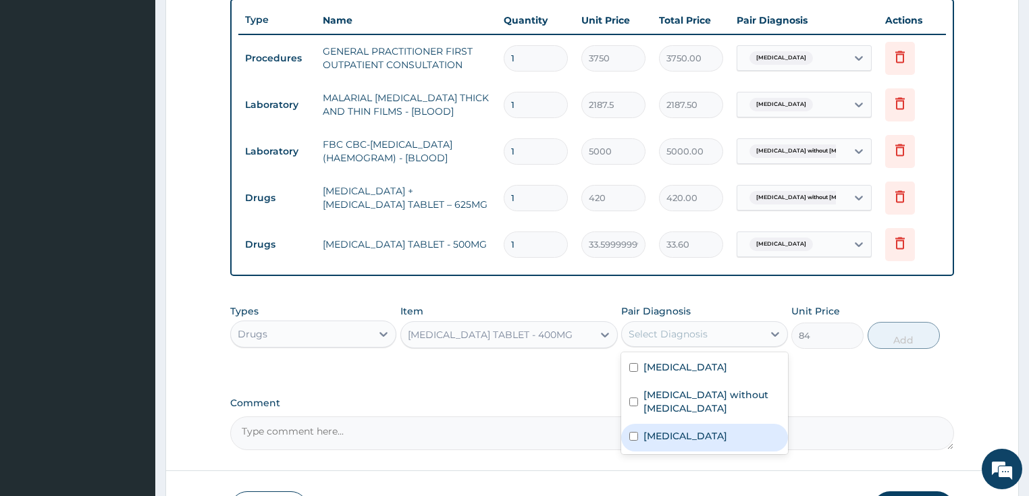
drag, startPoint x: 682, startPoint y: 423, endPoint x: 736, endPoint y: 404, distance: 56.6
click at [694, 429] on label "[MEDICAL_DATA]" at bounding box center [685, 436] width 84 height 14
checkbox input "true"
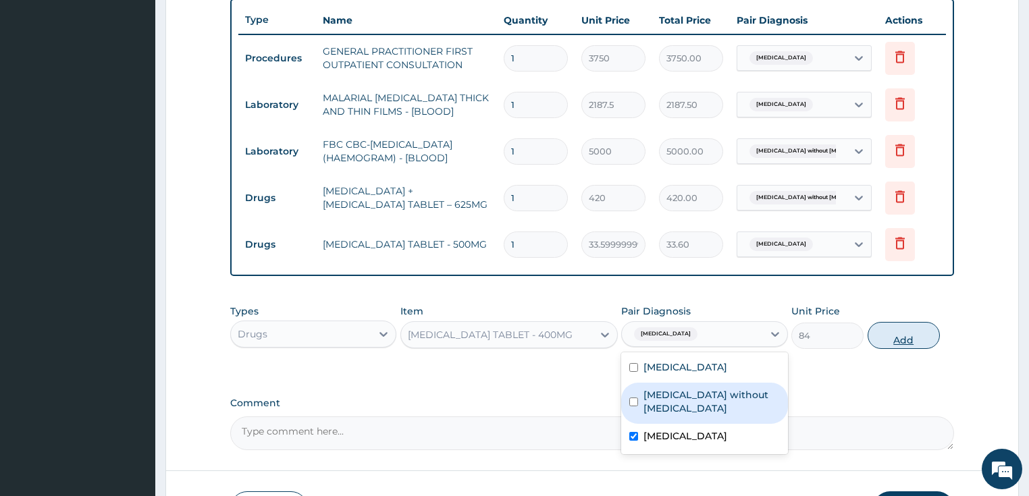
click at [890, 333] on button "Add" at bounding box center [903, 335] width 72 height 27
type input "0"
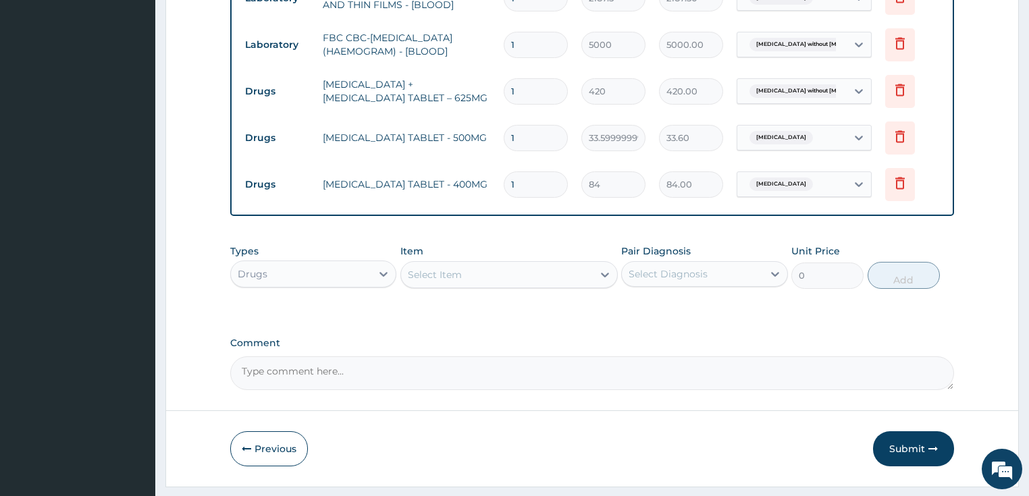
scroll to position [612, 0]
click at [459, 273] on div "Select Item" at bounding box center [435, 274] width 54 height 14
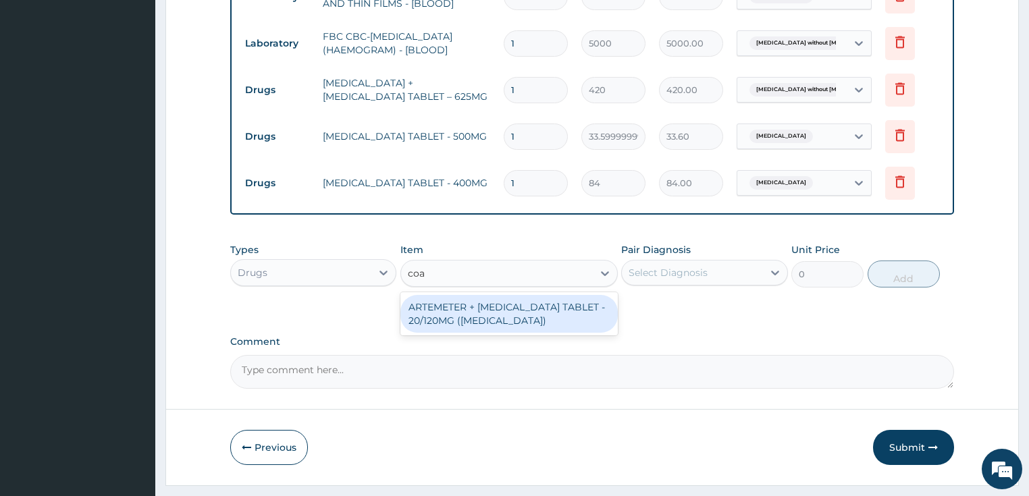
type input "[PERSON_NAME]"
click at [473, 323] on div "ARTEMETER + [MEDICAL_DATA] TABLET - 20/120MG ([MEDICAL_DATA])" at bounding box center [508, 314] width 217 height 38
type input "210"
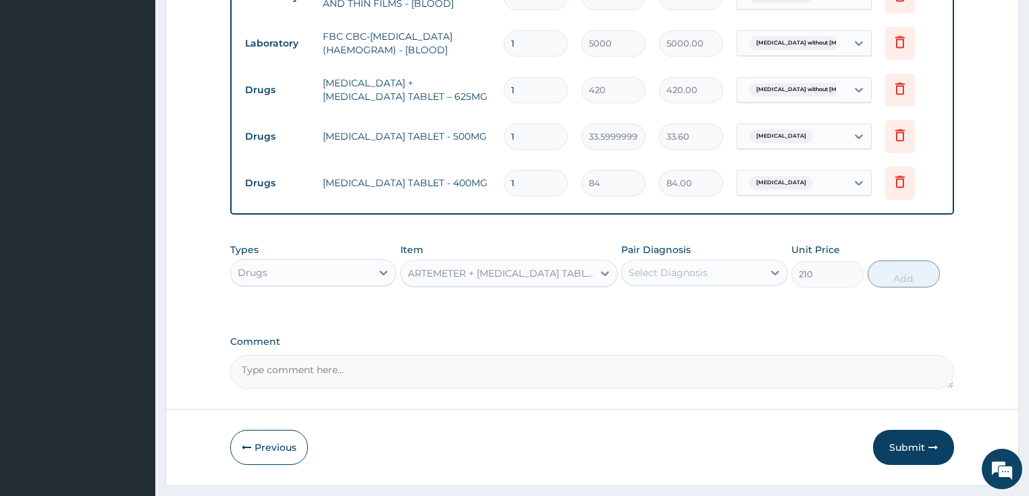
click at [656, 262] on div "Select Diagnosis" at bounding box center [692, 273] width 141 height 22
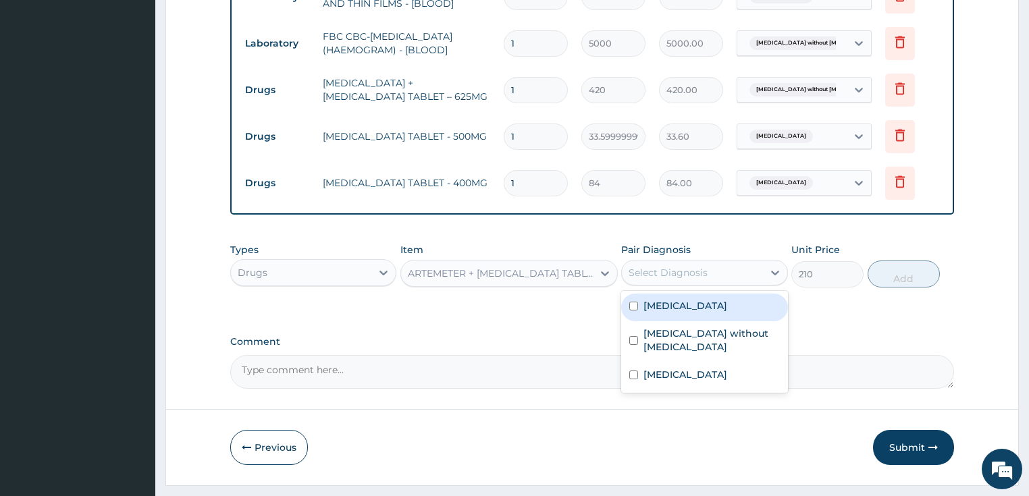
click at [680, 294] on div "[MEDICAL_DATA]" at bounding box center [704, 308] width 167 height 28
checkbox input "true"
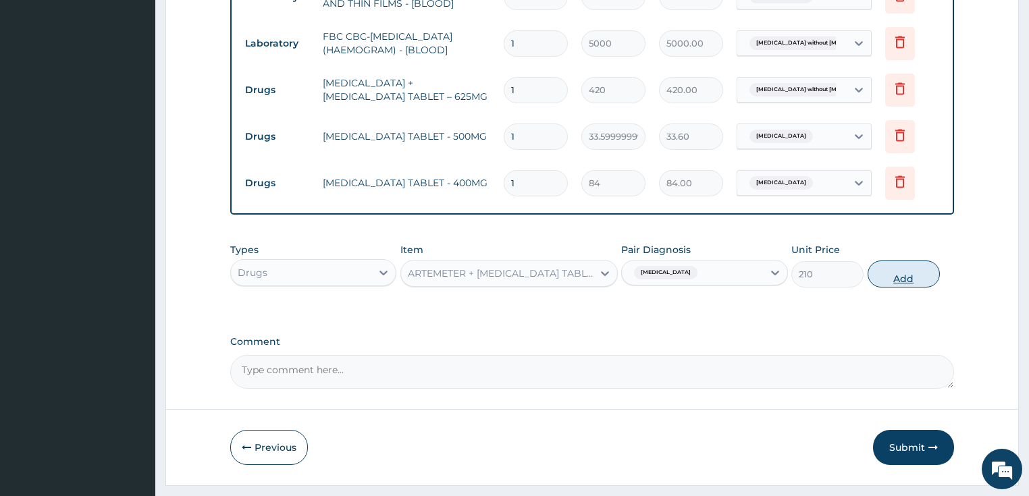
click at [903, 281] on button "Add" at bounding box center [903, 274] width 72 height 27
type input "0"
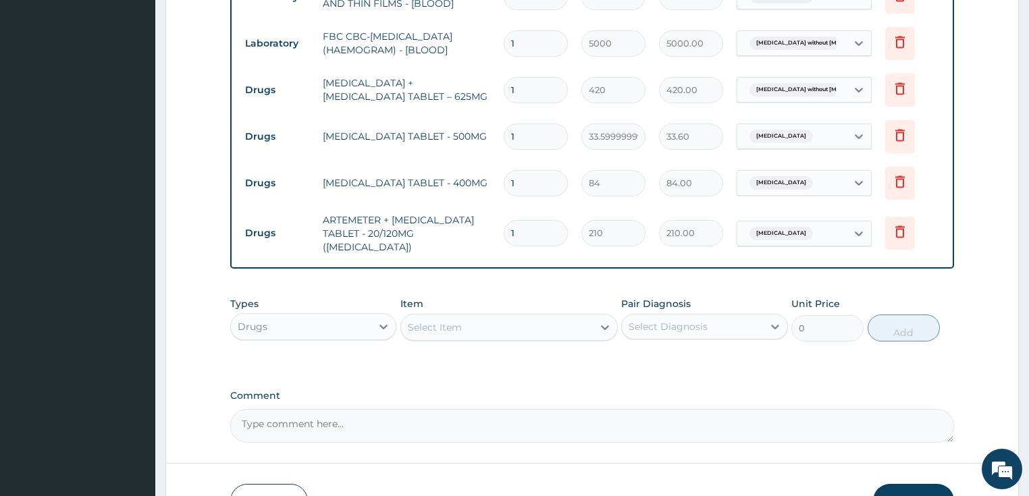
click at [512, 227] on input "1" at bounding box center [536, 233] width 64 height 26
type input "2"
type input "420.00"
type input "24"
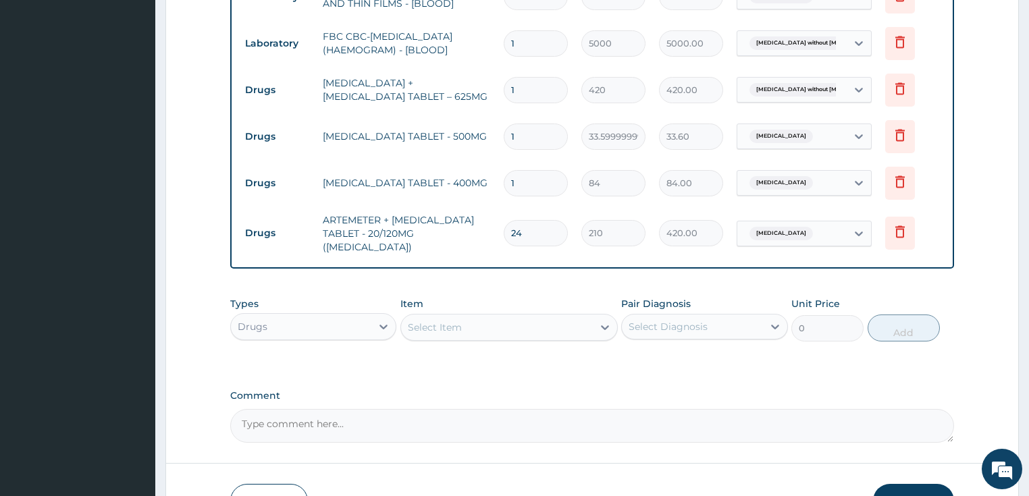
type input "5040.00"
type input "24"
click at [516, 178] on input "1" at bounding box center [536, 183] width 64 height 26
type input "15"
type input "1260.00"
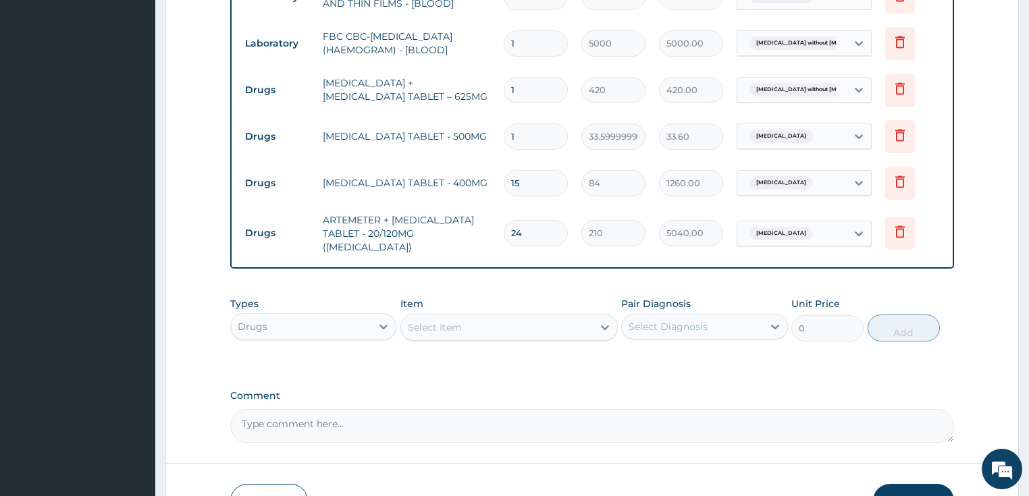
type input "15"
click at [519, 132] on input "1" at bounding box center [536, 137] width 64 height 26
type input "18"
type input "604.80"
type input "18"
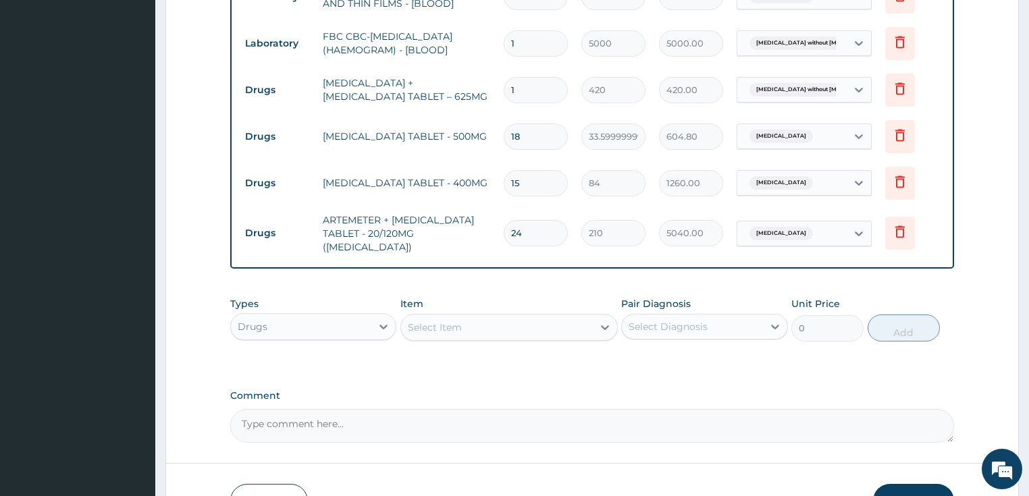
click at [516, 86] on input "1" at bounding box center [536, 90] width 64 height 26
type input "14"
type input "5880.00"
type input "14"
click at [466, 109] on tr "Drugs [MEDICAL_DATA] + [MEDICAL_DATA] TABLET – 625MG 14 420 5880.00 [MEDICAL_DA…" at bounding box center [592, 90] width 708 height 47
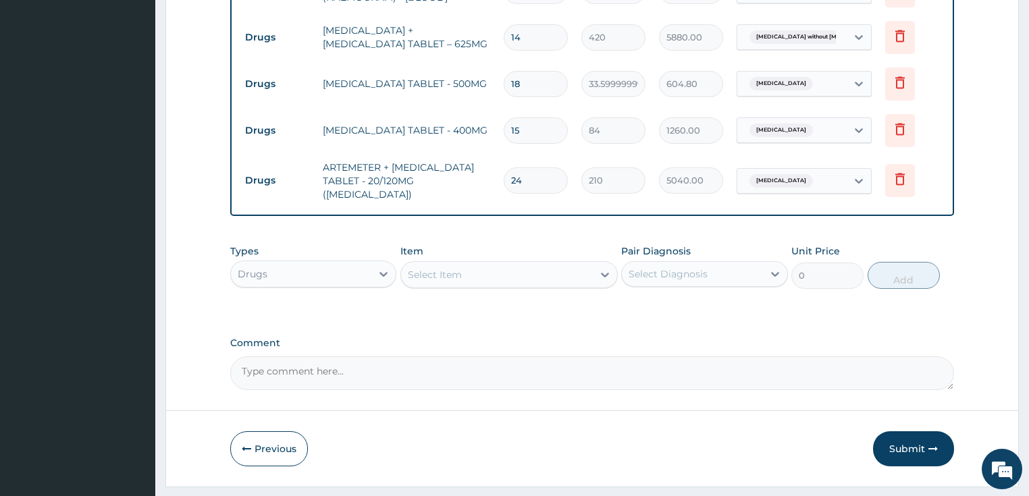
scroll to position [666, 0]
click at [916, 439] on button "Submit" at bounding box center [913, 447] width 81 height 35
